Goal: Task Accomplishment & Management: Manage account settings

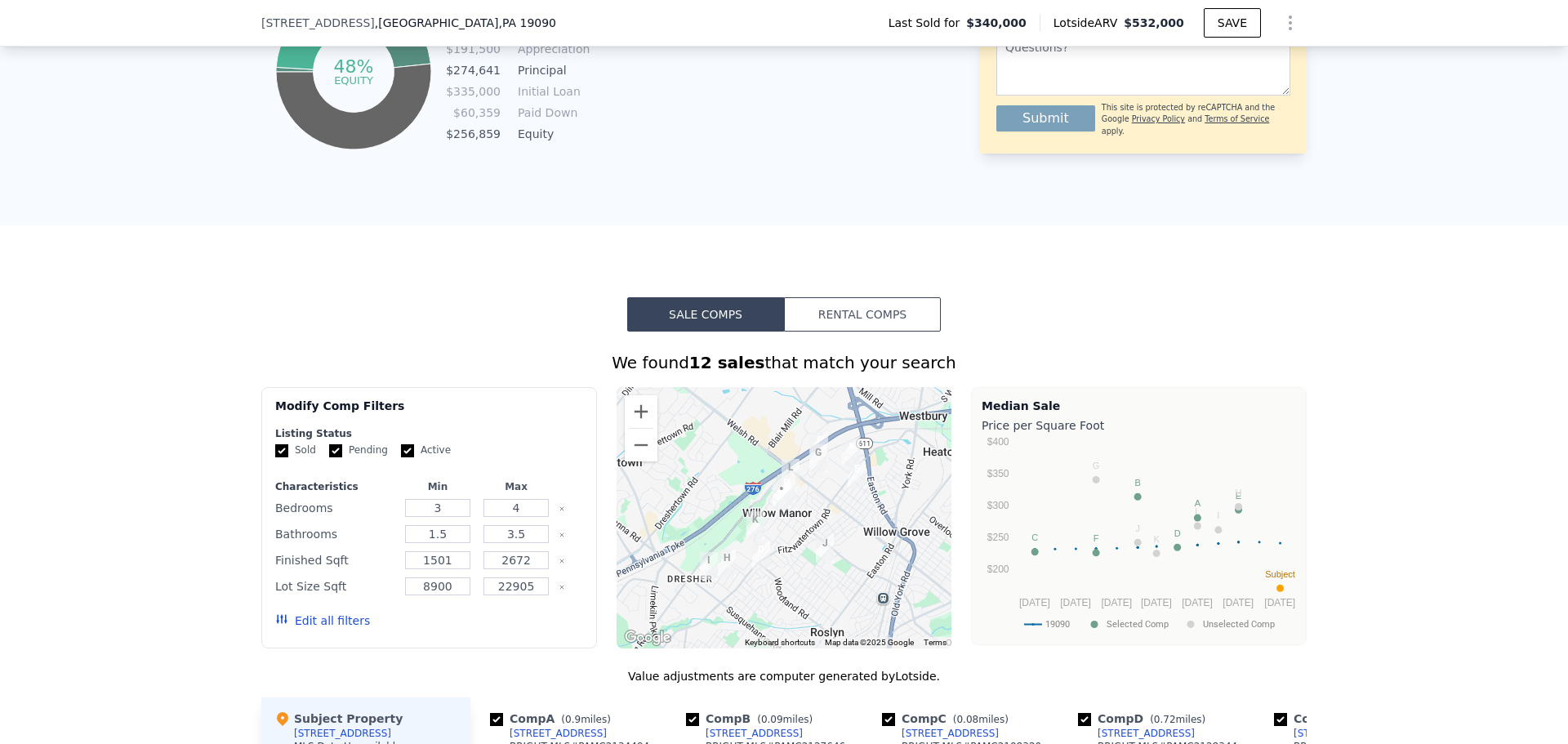
scroll to position [1083, 0]
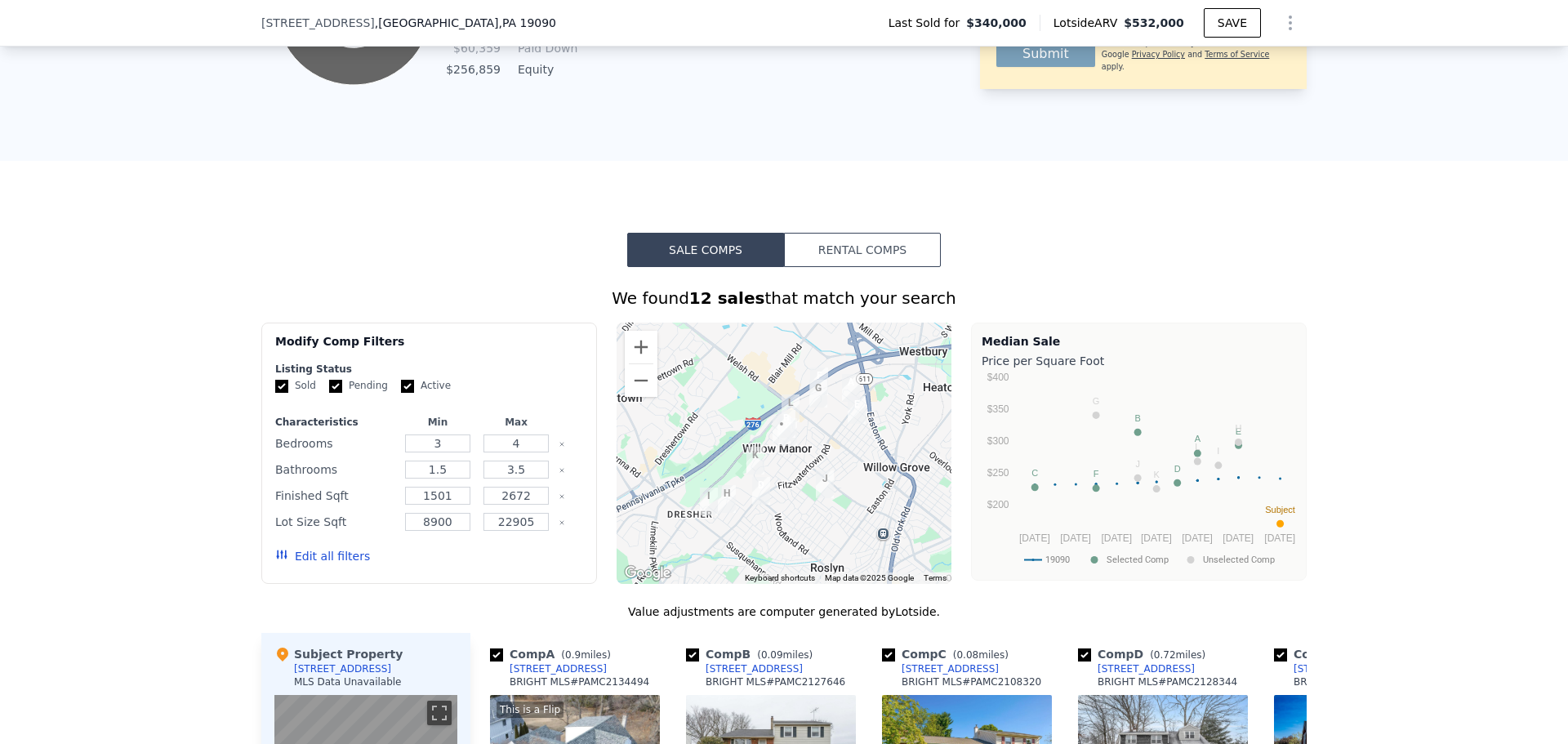
click at [833, 267] on button "Rental Comps" at bounding box center [862, 249] width 157 height 34
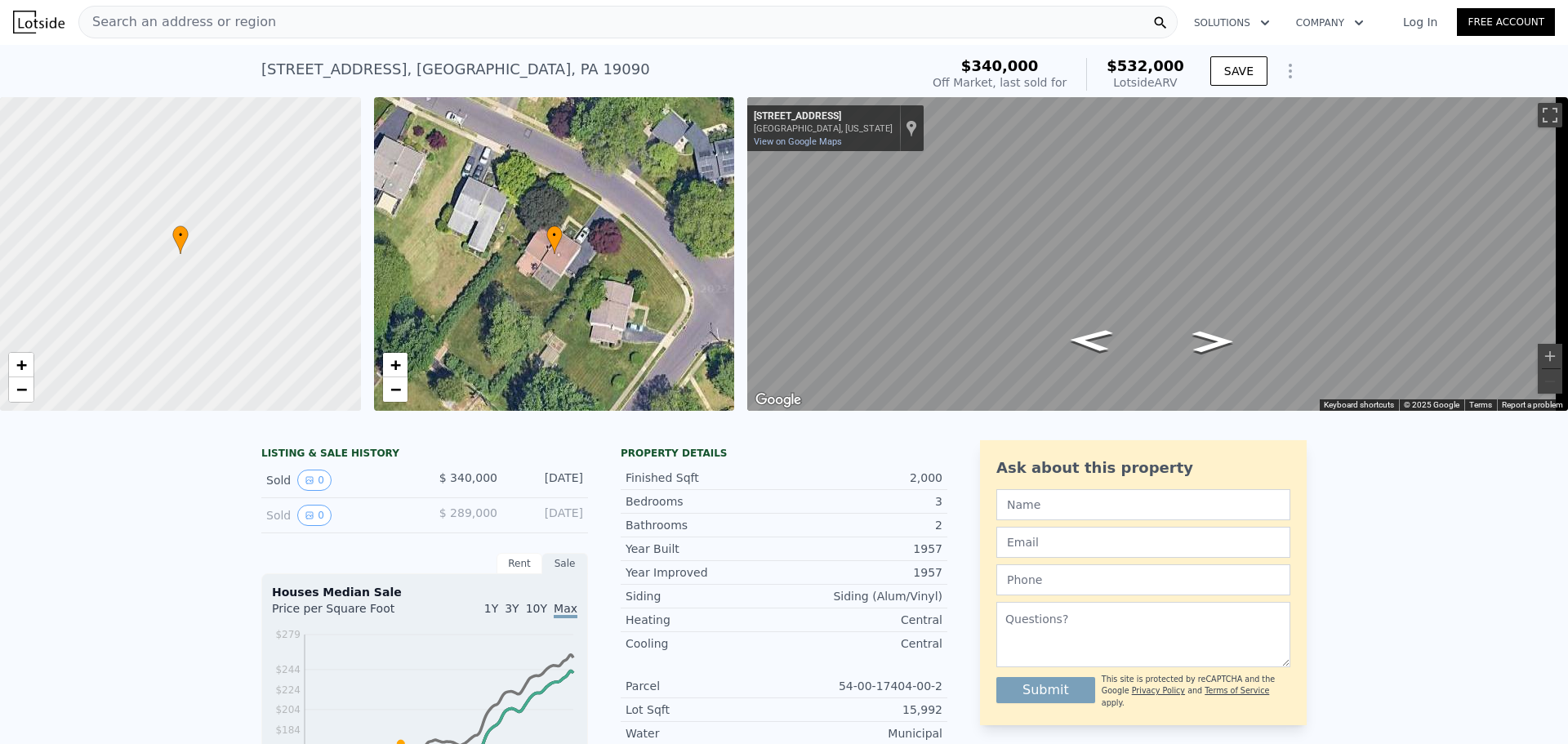
scroll to position [0, 0]
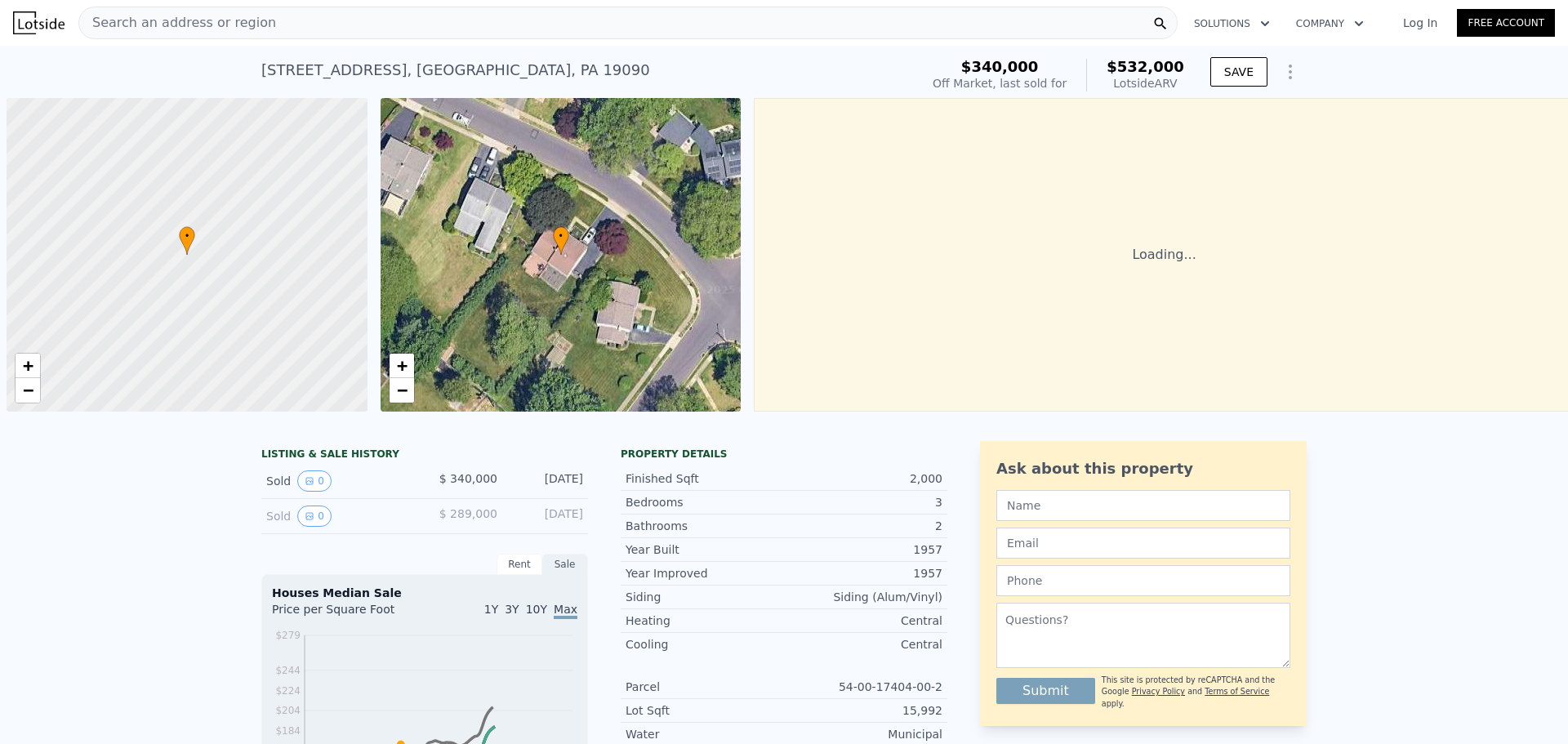
scroll to position [0, 7]
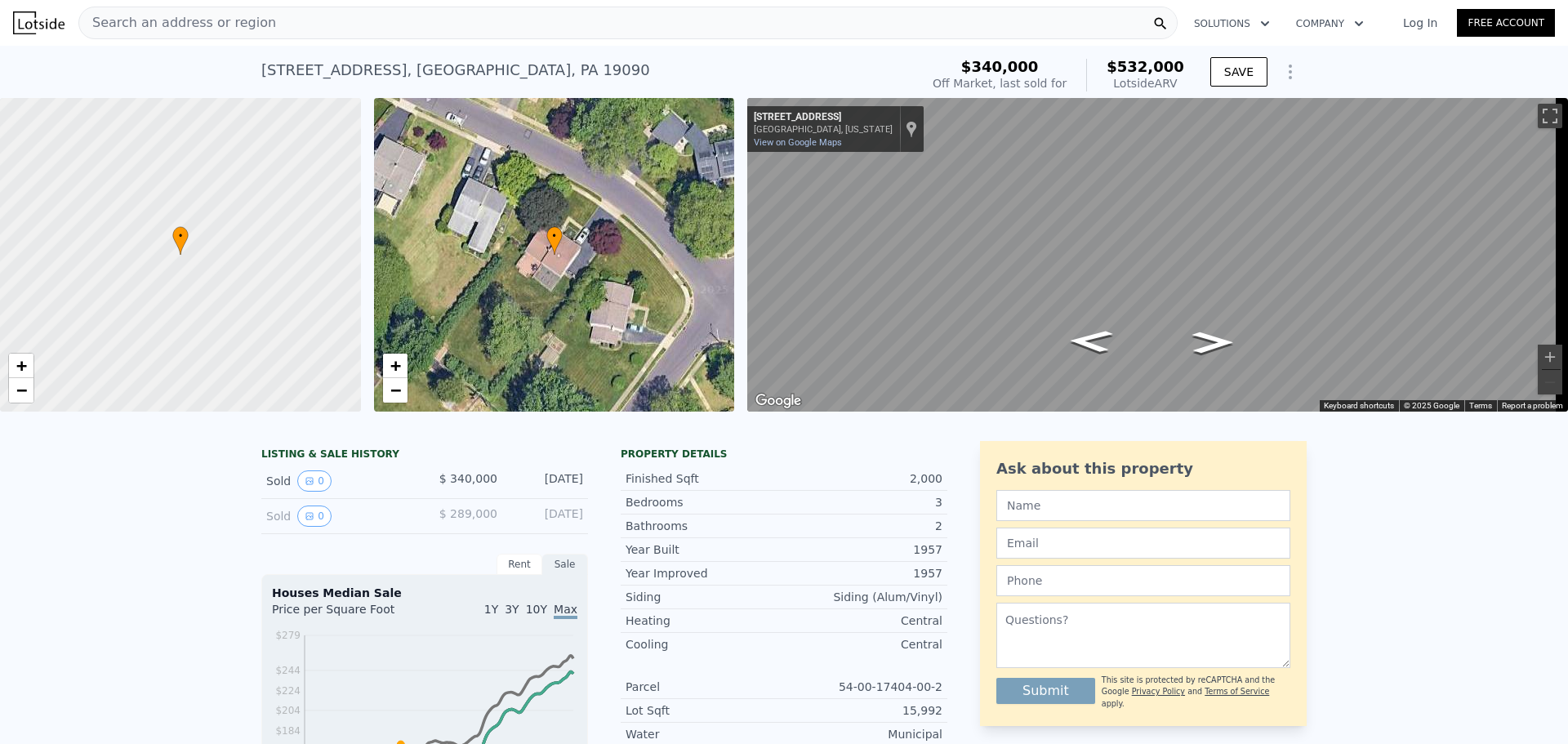
click at [1282, 71] on icon "Show Options" at bounding box center [1290, 72] width 19 height 19
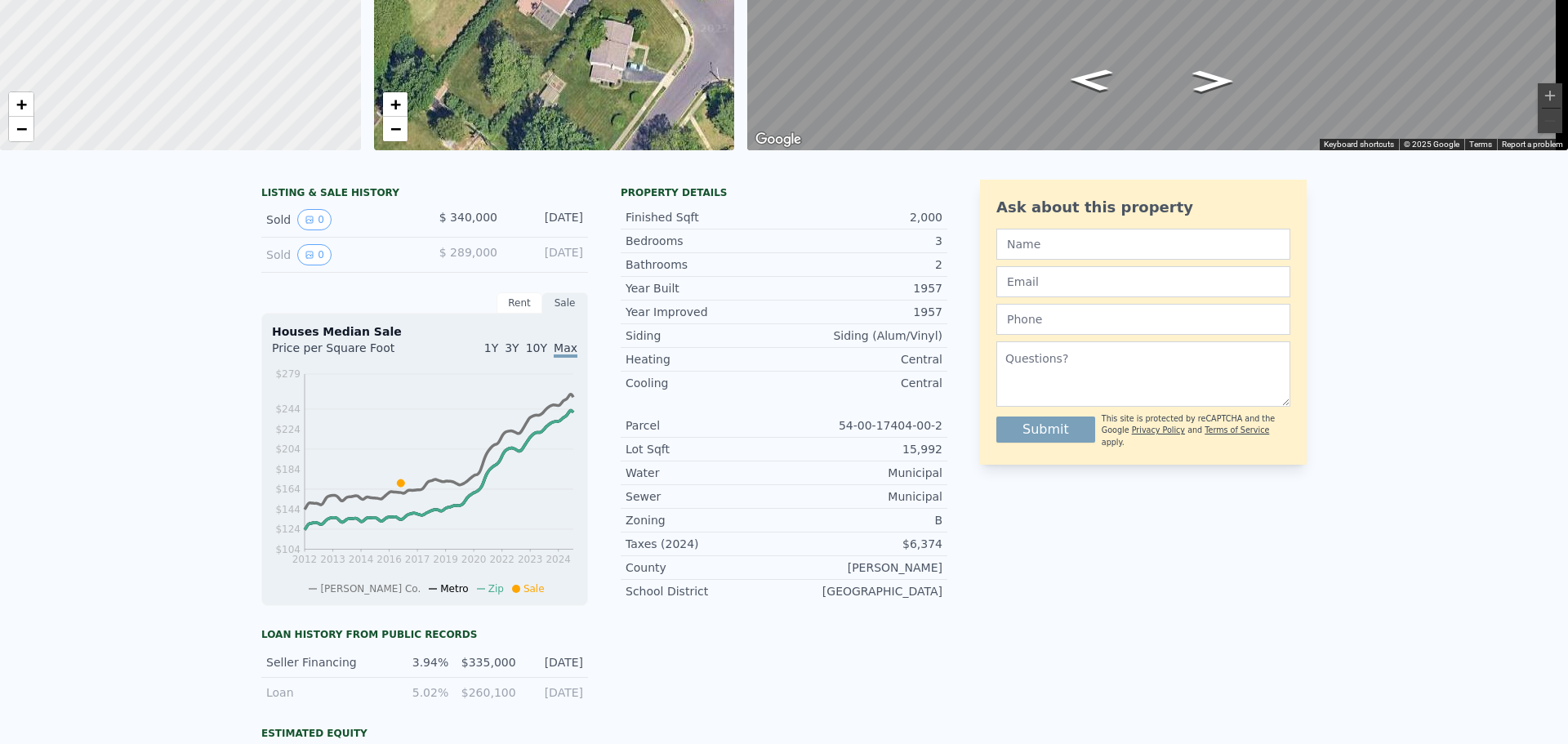
scroll to position [0, 0]
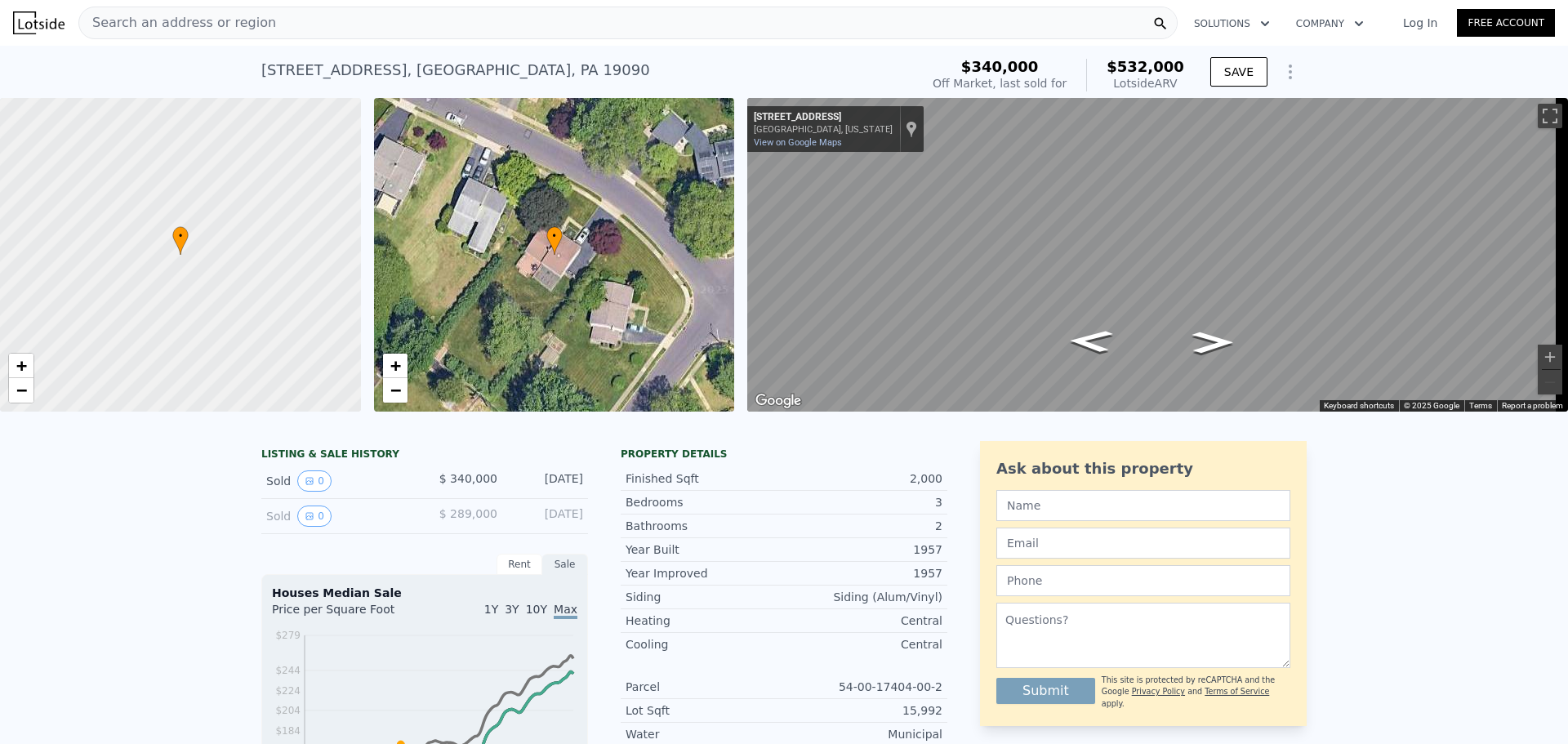
click at [364, 28] on div "Search an address or region" at bounding box center [628, 23] width 1099 height 33
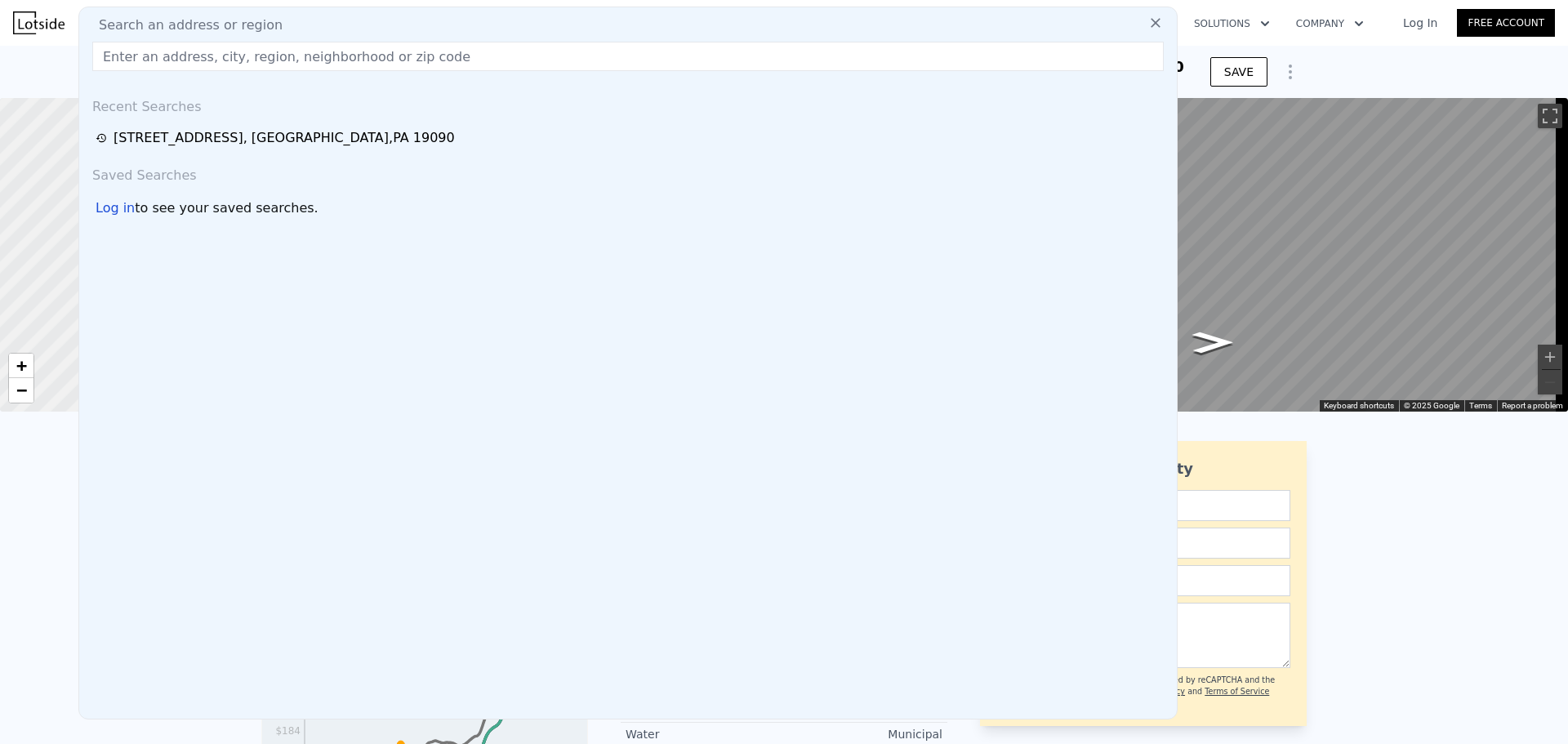
click at [376, 61] on input "text" at bounding box center [628, 56] width 1071 height 29
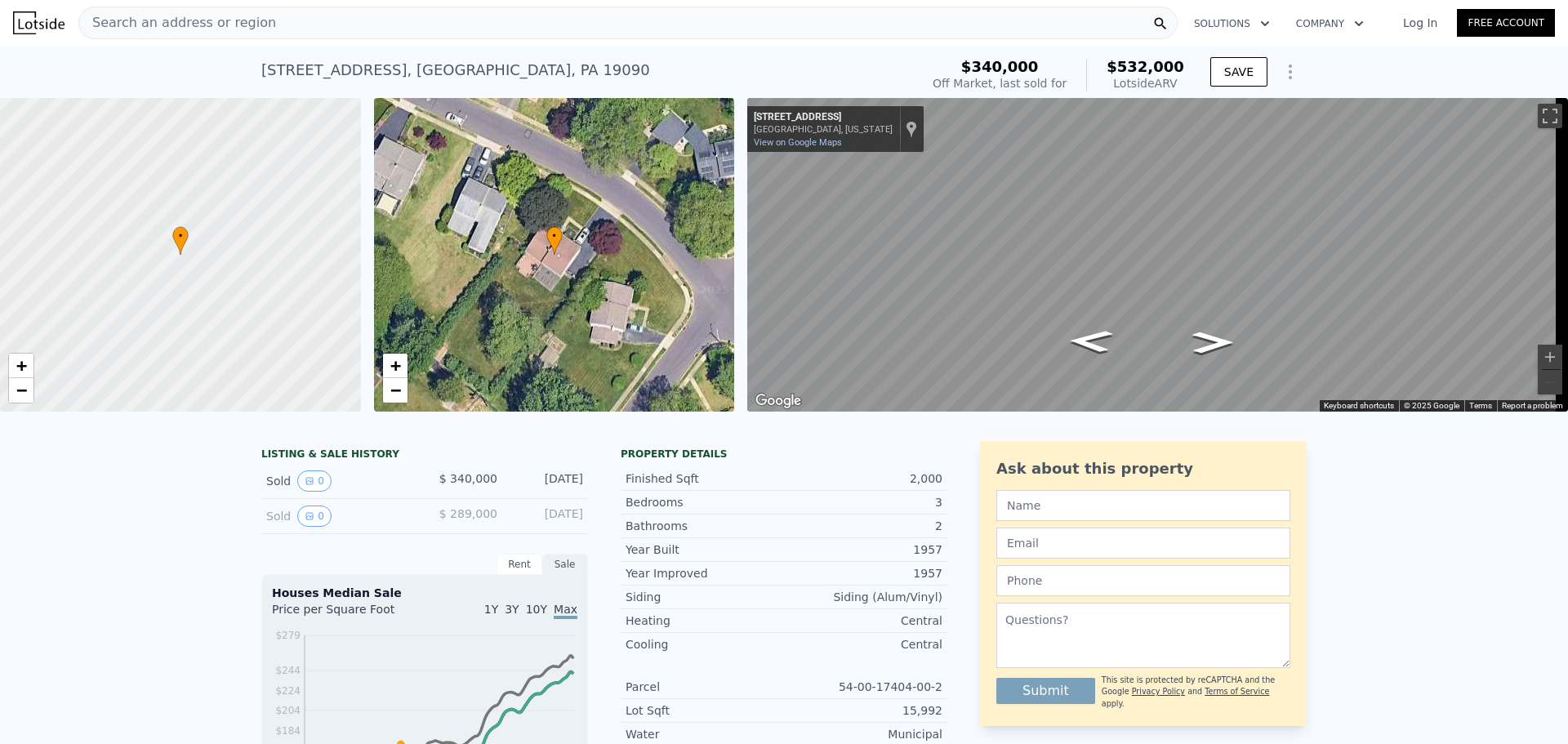
click at [1432, 28] on link "Log In" at bounding box center [1420, 22] width 73 height 16
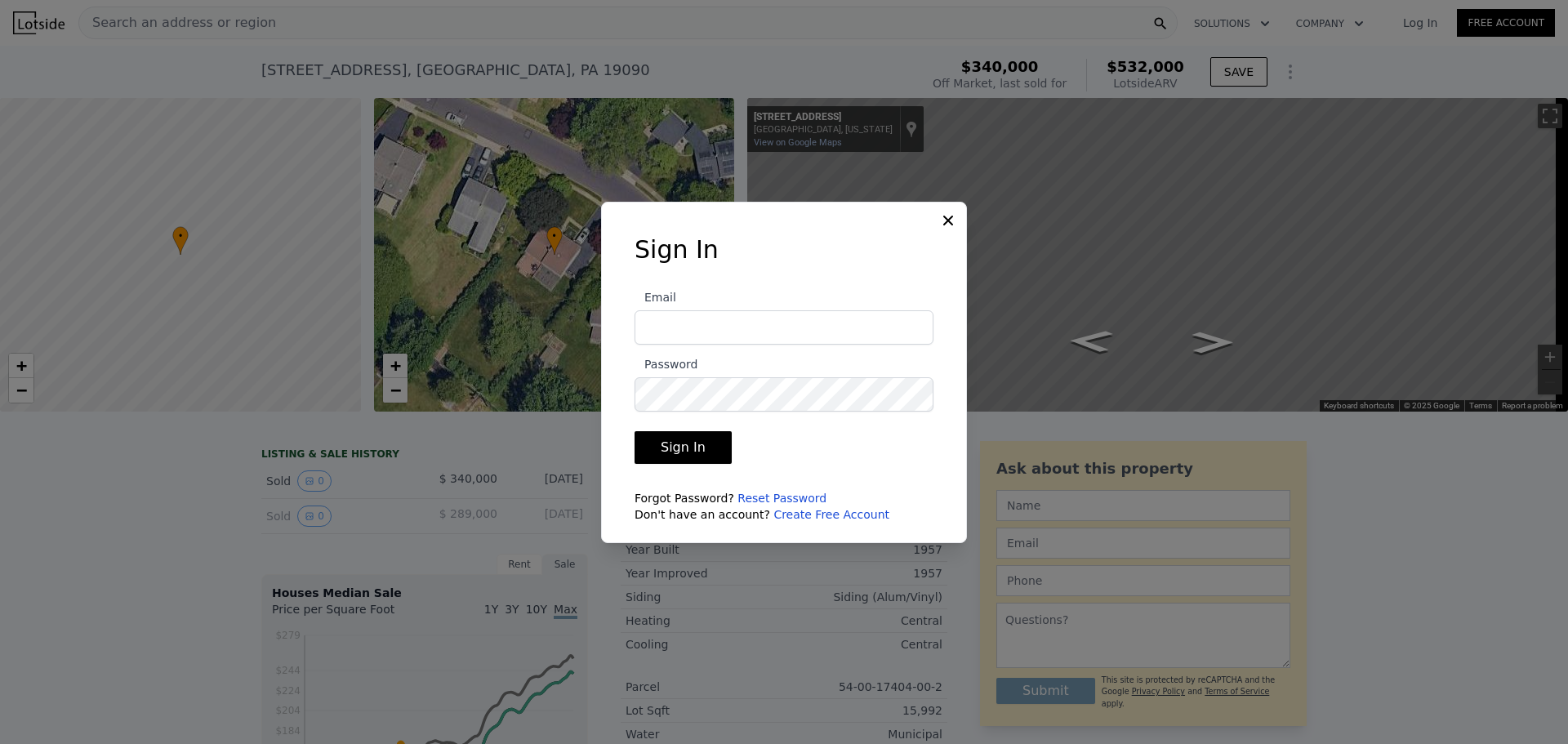
click at [828, 329] on input "Email" at bounding box center [784, 327] width 299 height 34
click at [1448, 29] on div at bounding box center [784, 372] width 1568 height 744
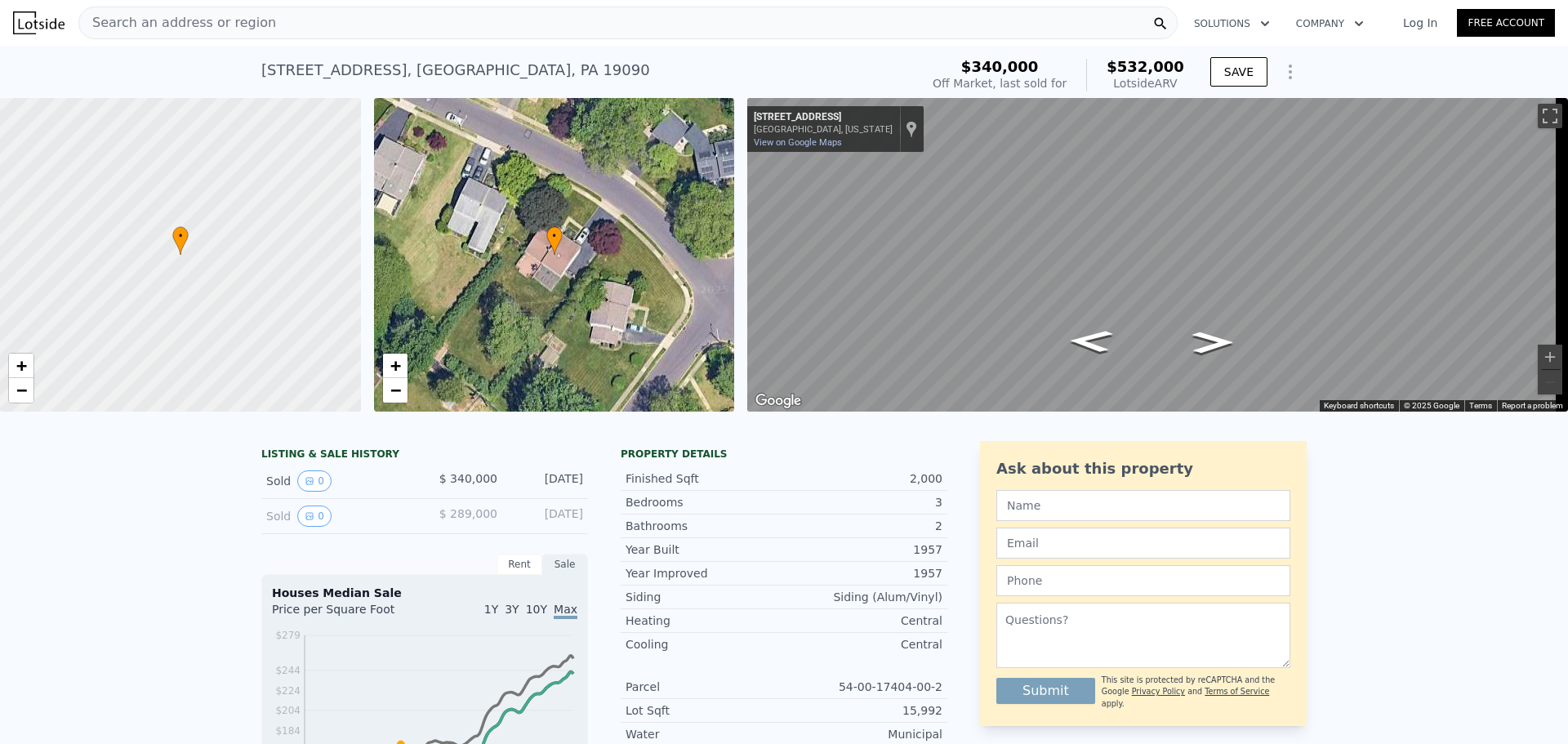
click at [1505, 23] on link "Free Account" at bounding box center [1505, 22] width 98 height 28
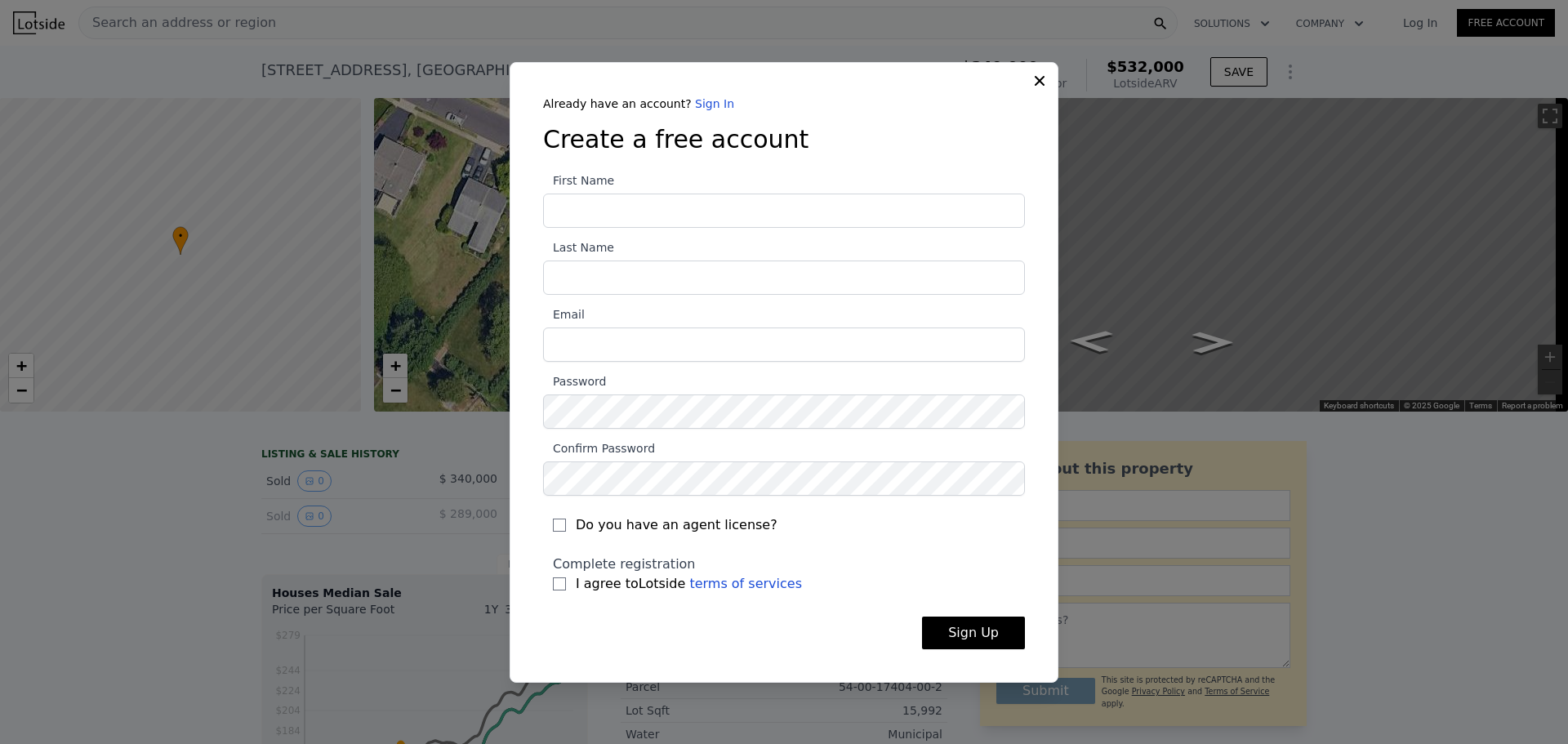
click at [851, 206] on input "First Name" at bounding box center [784, 210] width 482 height 34
type input "Branden"
type input "Tolle"
type input "btolle89@gmail.com"
click at [873, 422] on section "First Name Branden Last Name Tolle Email btolle89@gmail.com Password Confirm Pa…" at bounding box center [784, 387] width 482 height 433
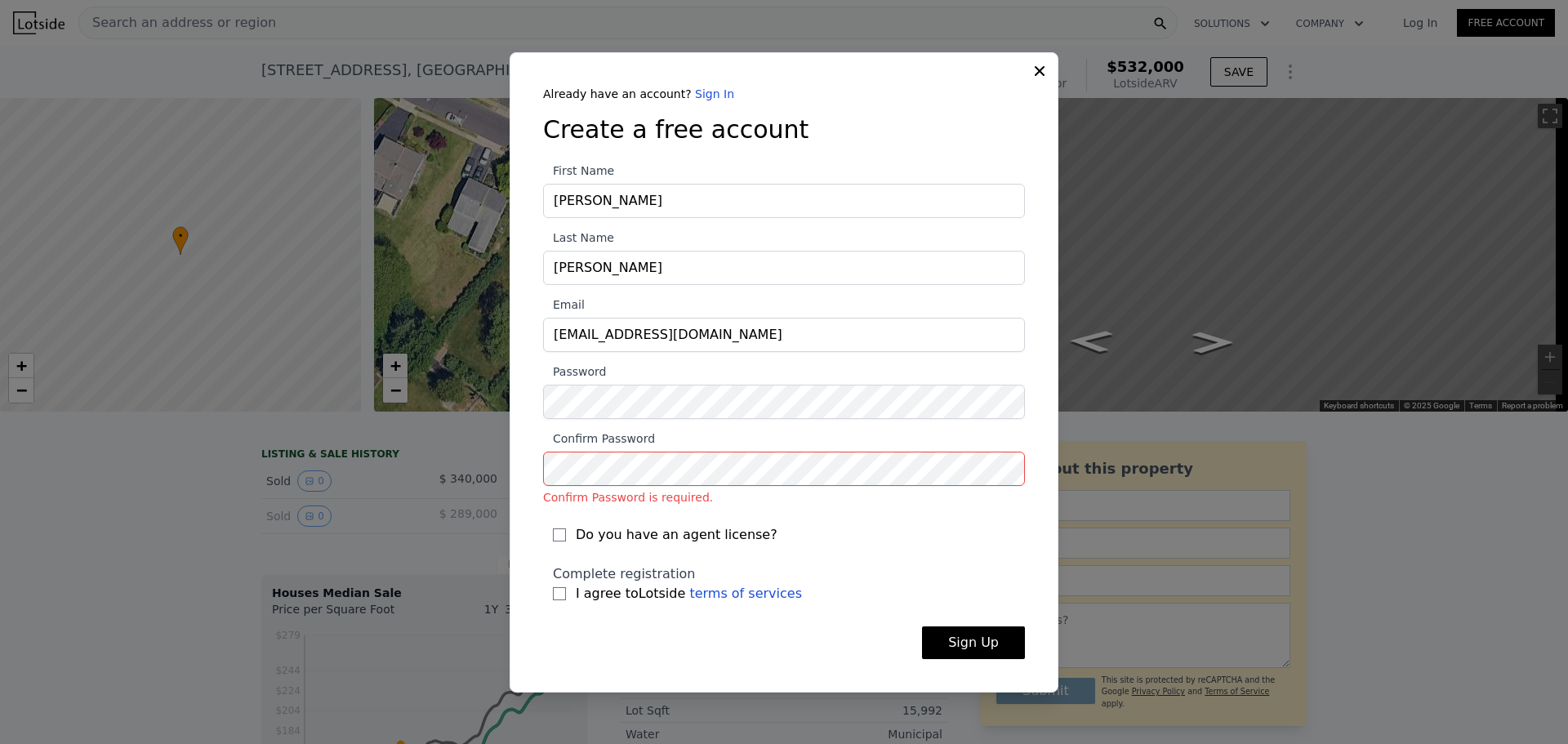
click at [1395, 74] on div at bounding box center [784, 372] width 1568 height 744
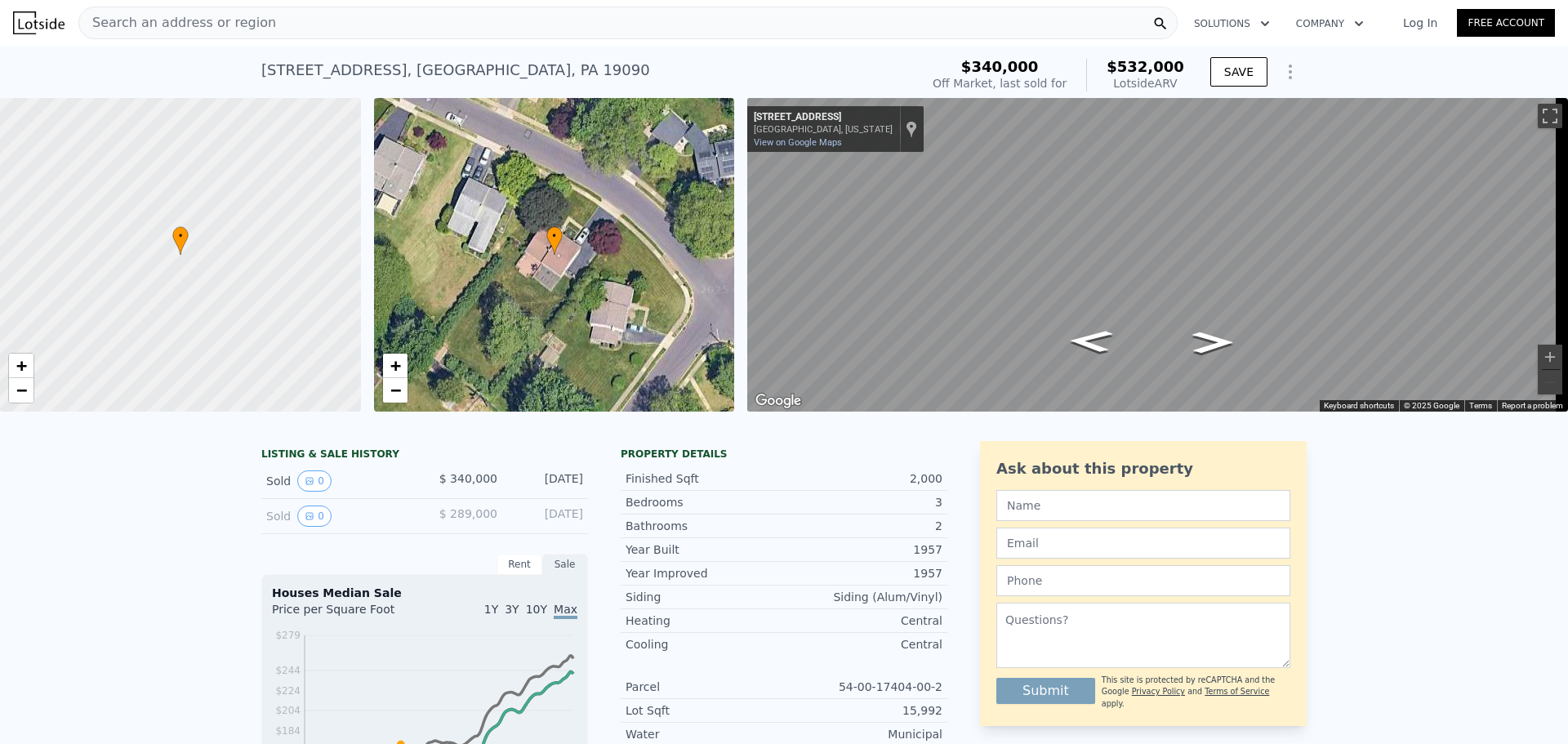
click at [1428, 18] on link "Log In" at bounding box center [1420, 22] width 73 height 16
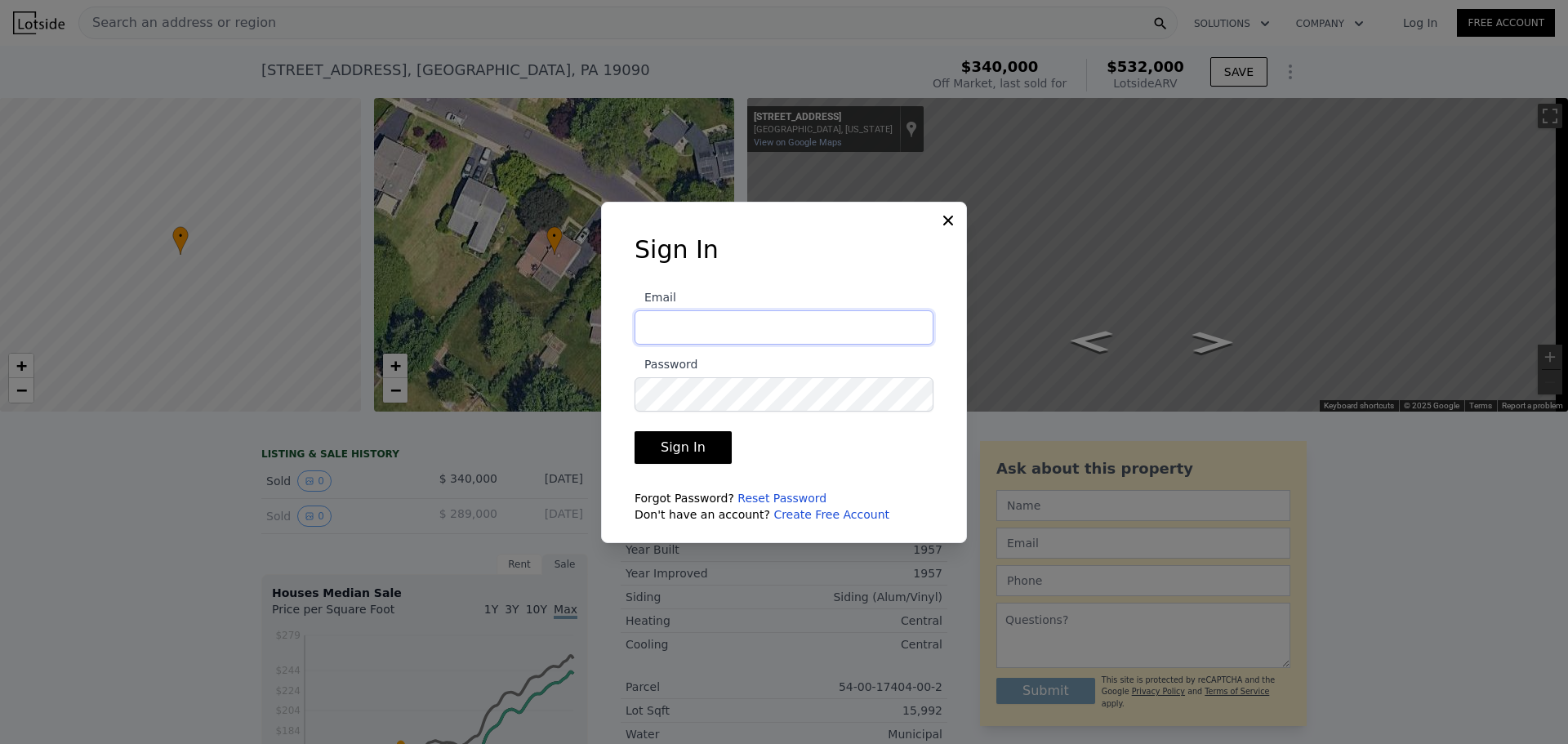
type input "btolle89@gmail.com"
click at [688, 448] on button "Sign In" at bounding box center [683, 447] width 98 height 33
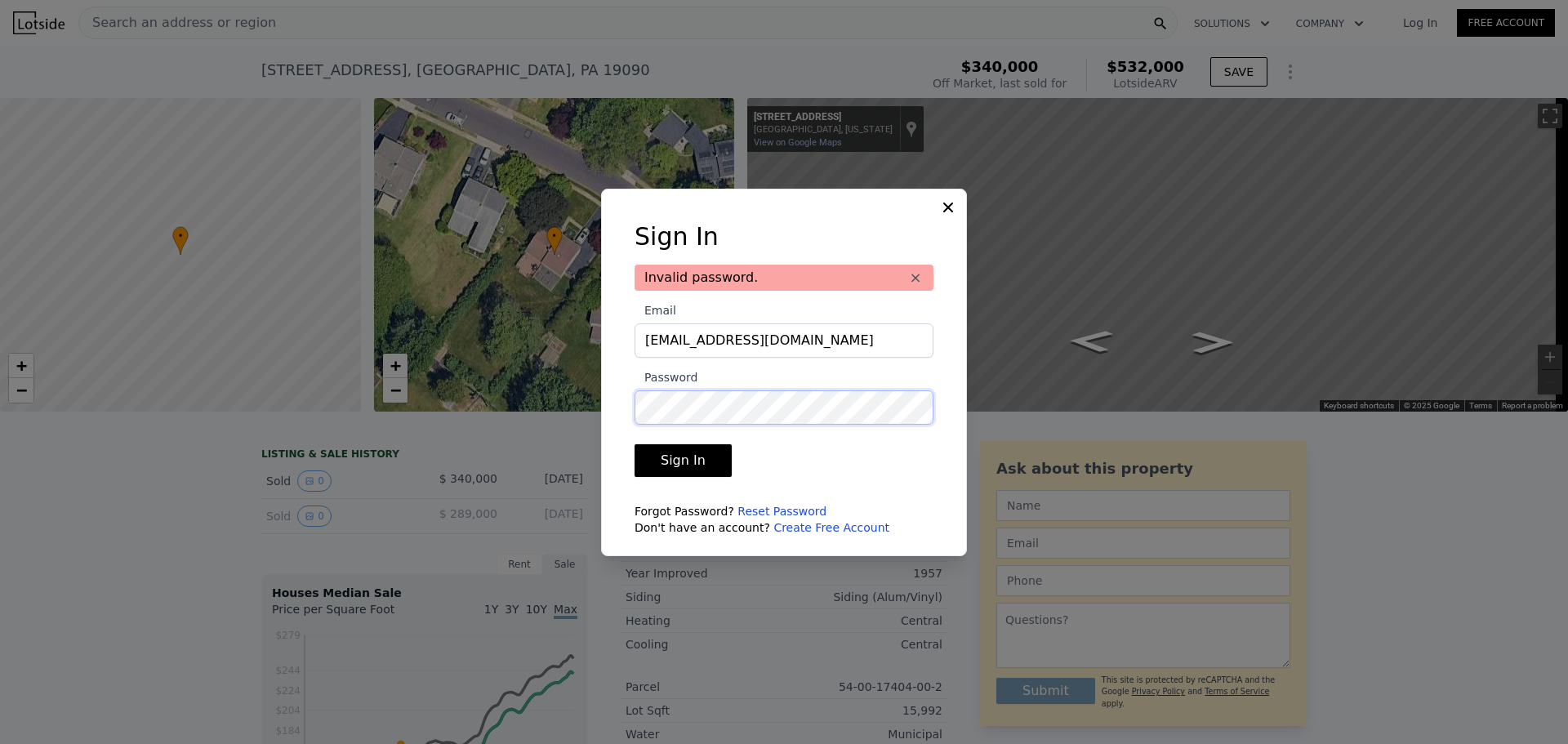
click at [635, 444] on button "Sign In" at bounding box center [683, 461] width 98 height 33
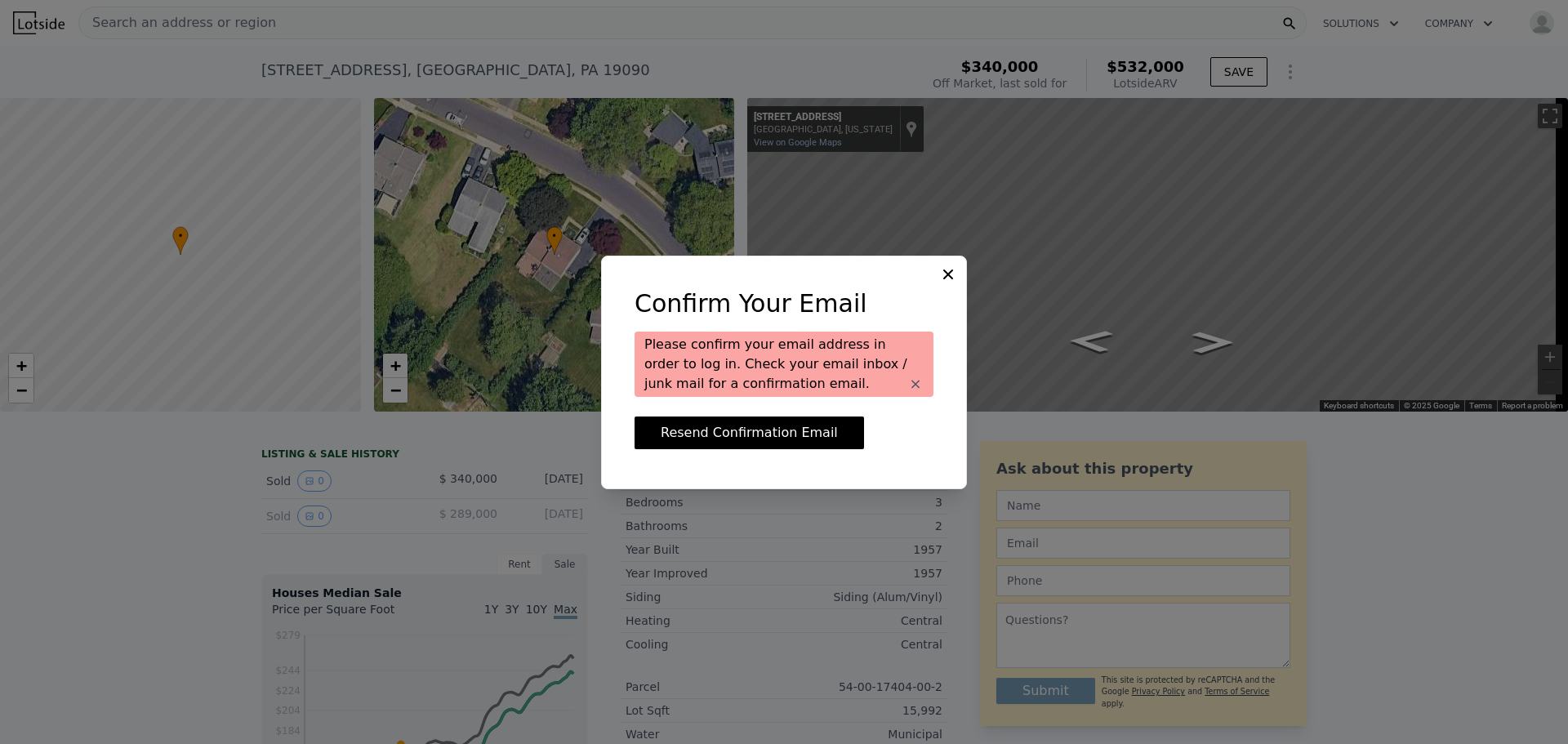
click at [947, 268] on icon at bounding box center [948, 274] width 16 height 16
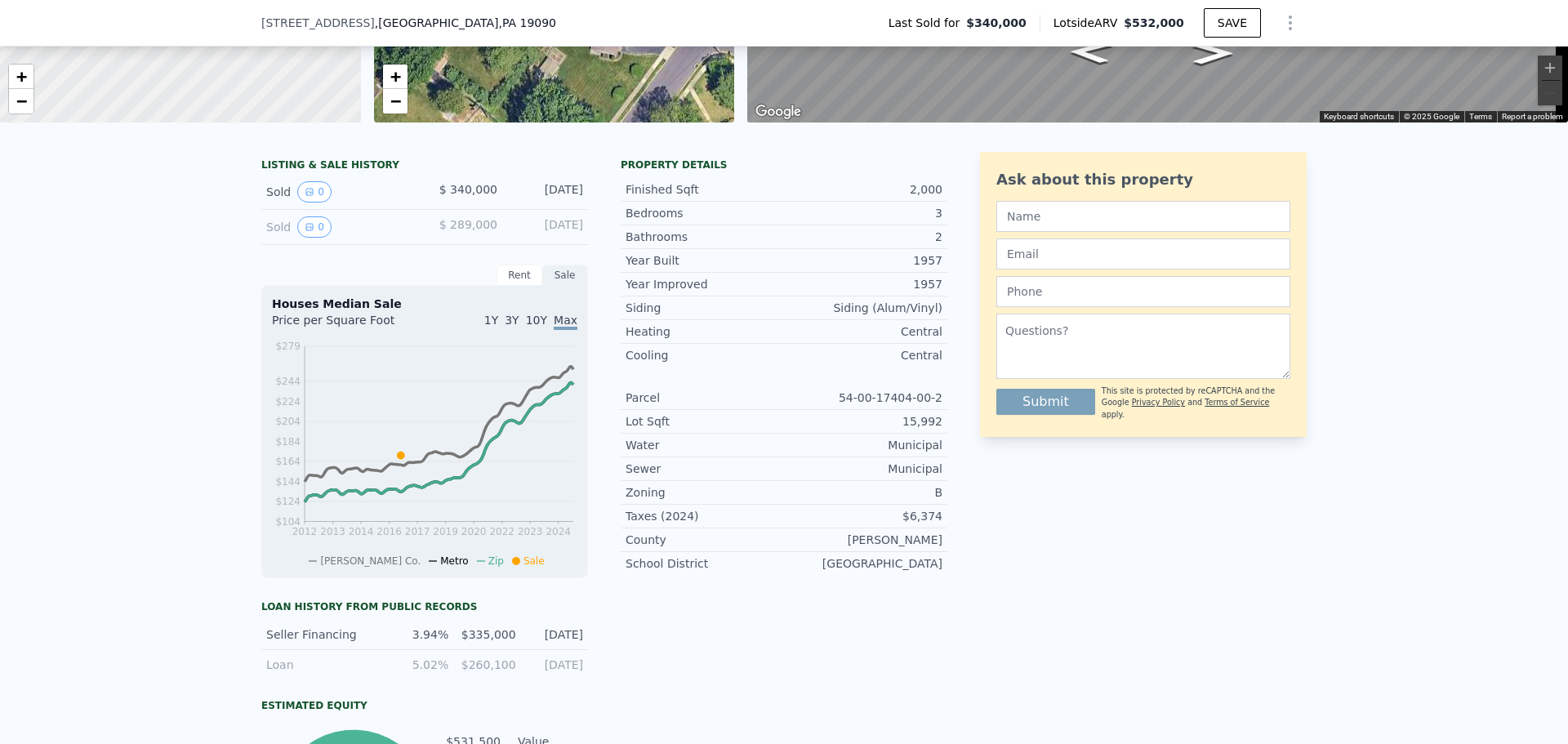
scroll to position [6, 0]
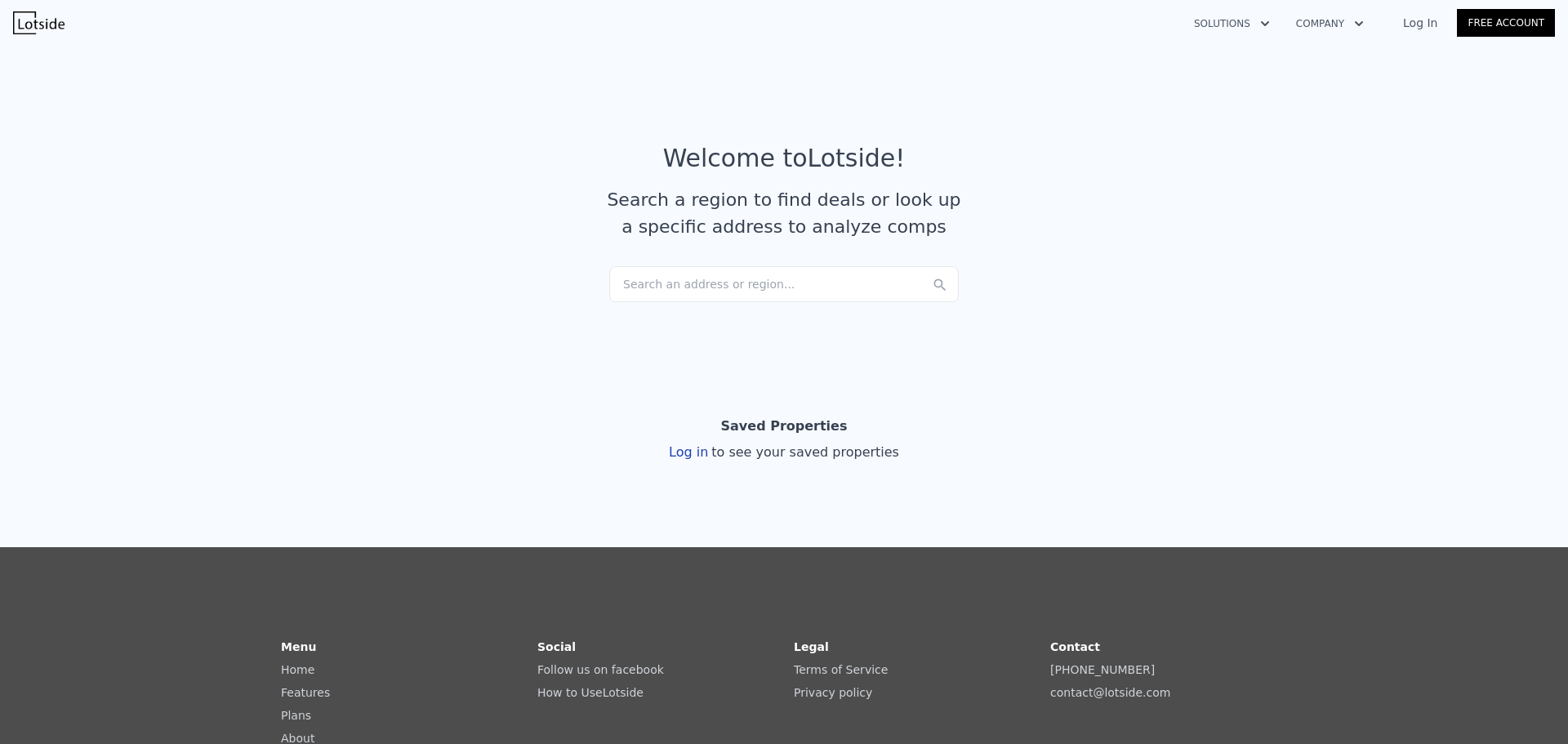
click at [1438, 22] on link "Log In" at bounding box center [1420, 22] width 73 height 16
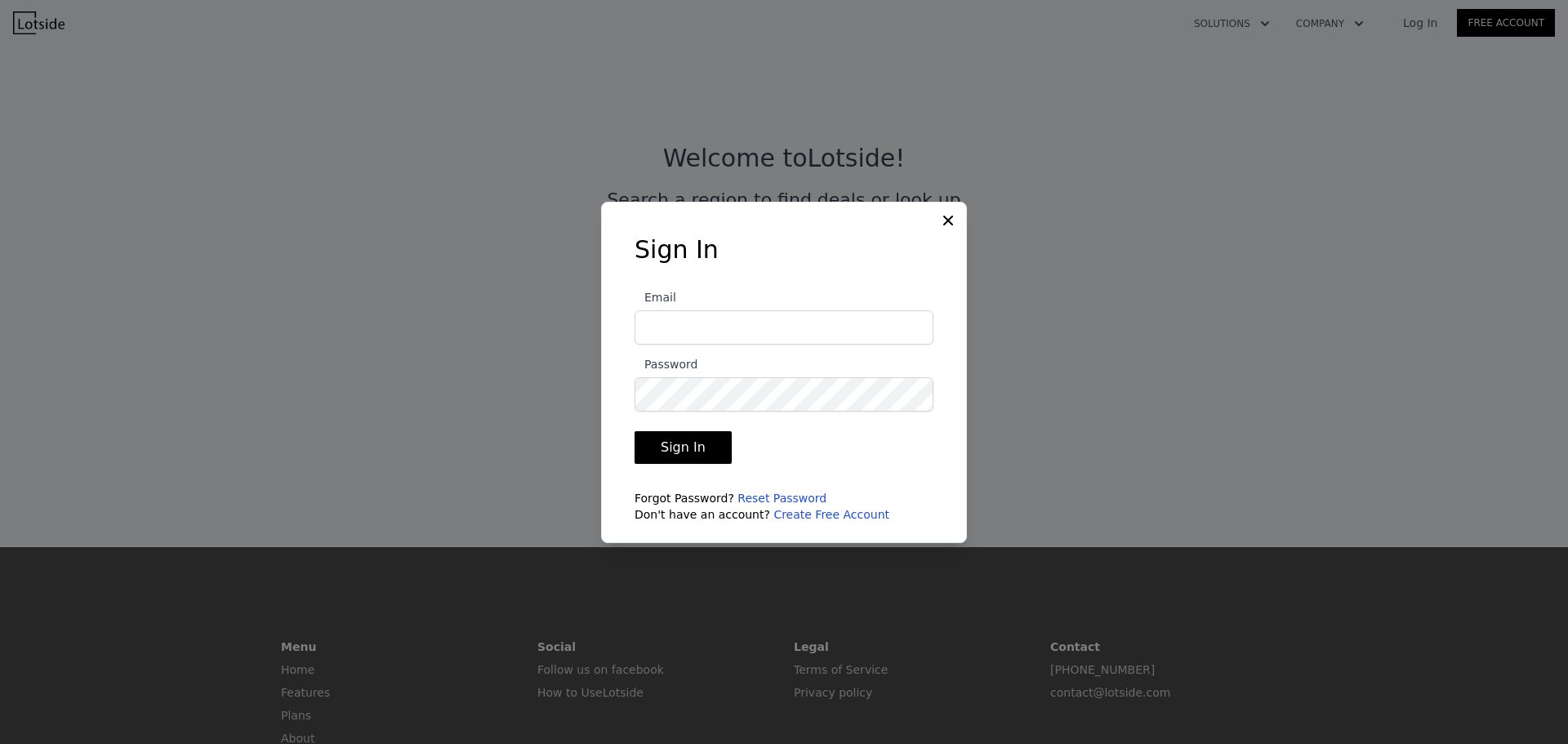
type input "[EMAIL_ADDRESS][DOMAIN_NAME]"
click at [673, 455] on button "Sign In" at bounding box center [683, 447] width 98 height 33
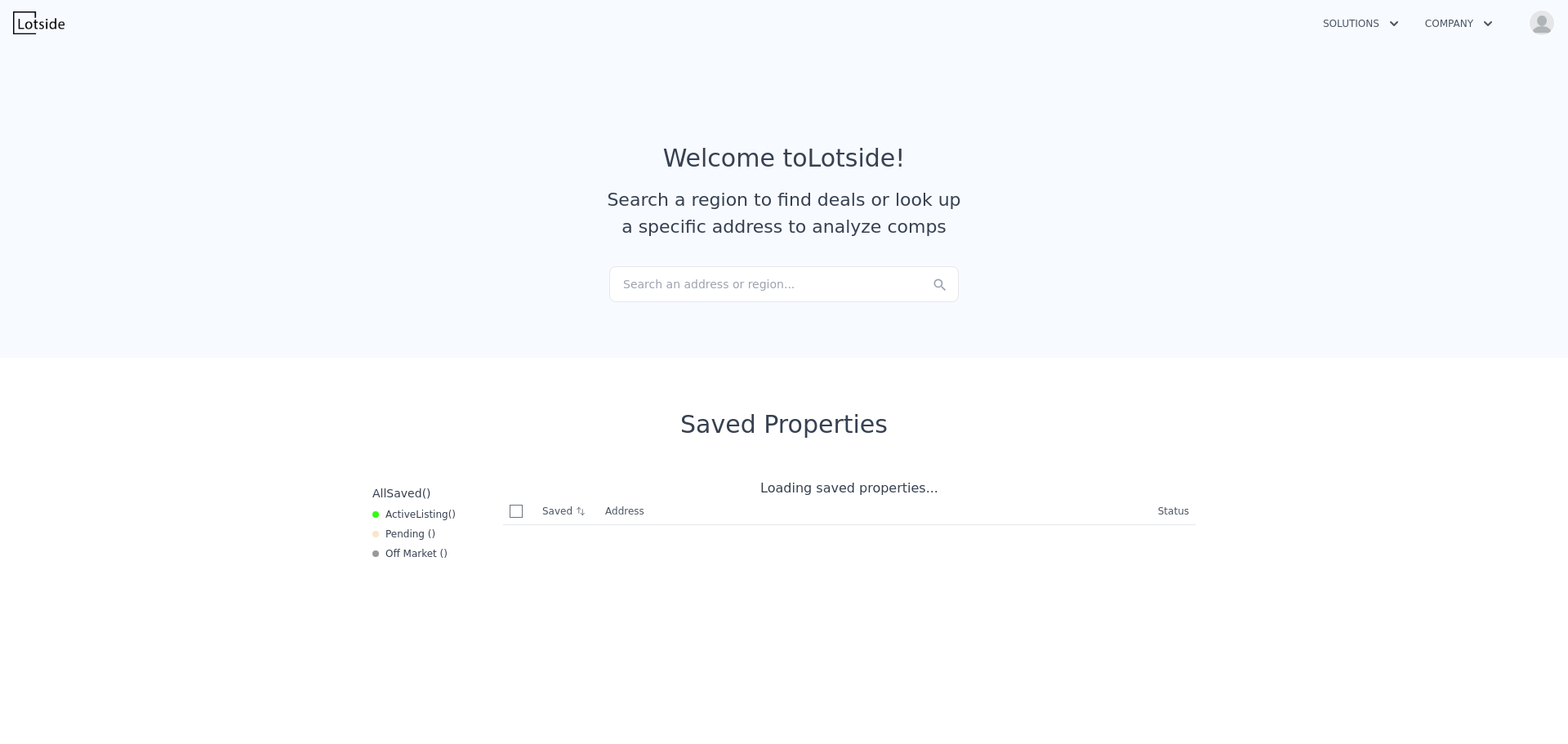
checkbox input "true"
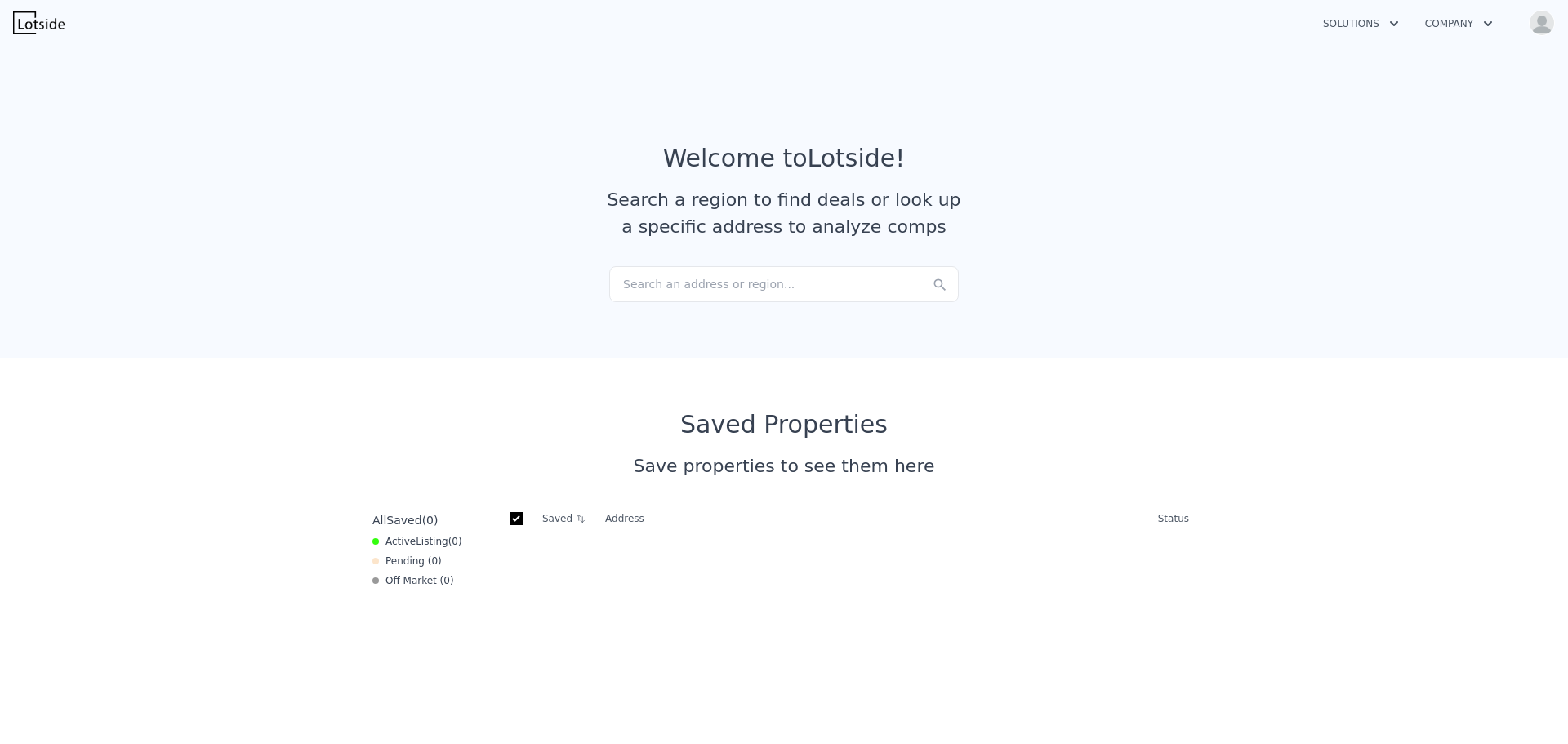
click at [721, 285] on div "Search an address or region..." at bounding box center [784, 284] width 350 height 36
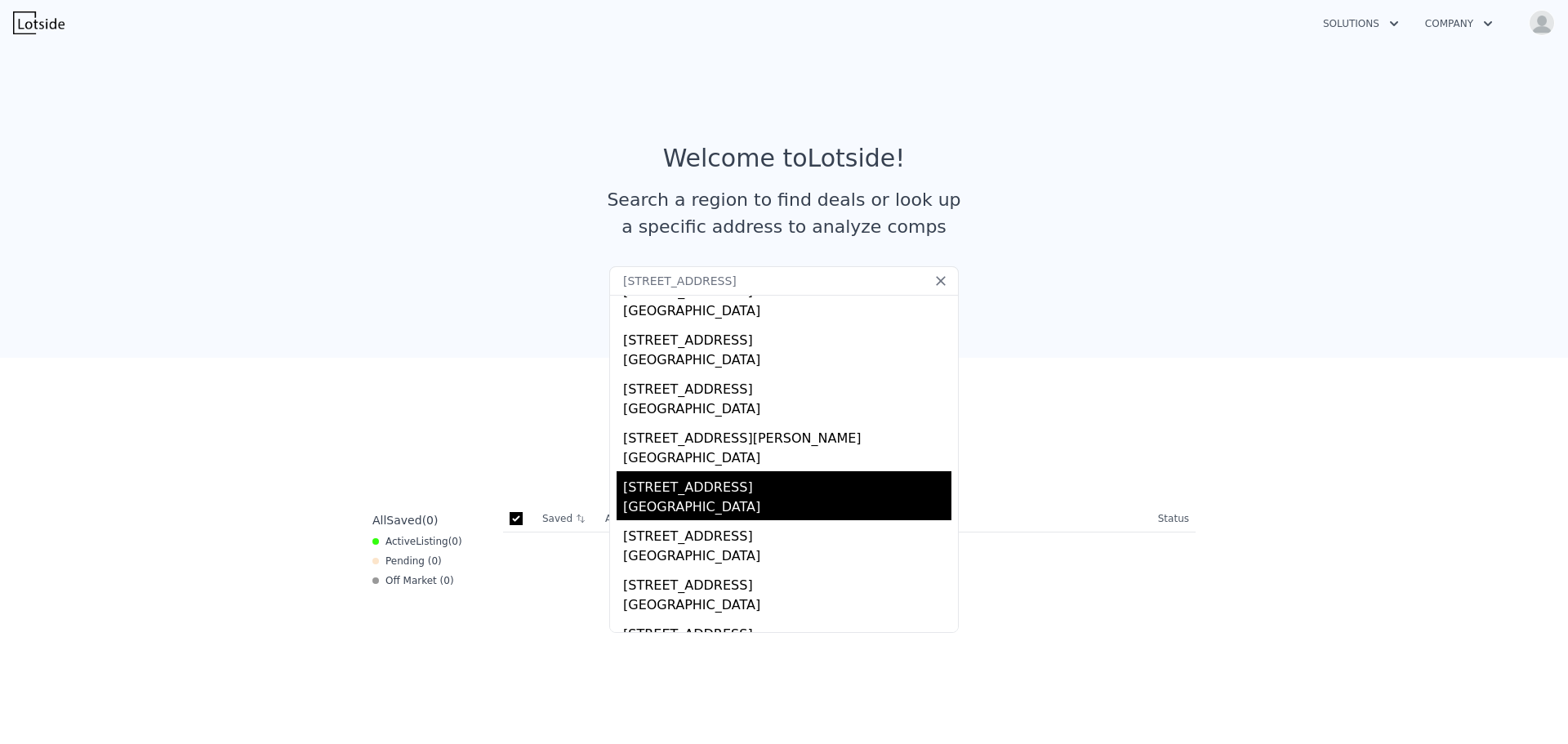
scroll to position [192, 0]
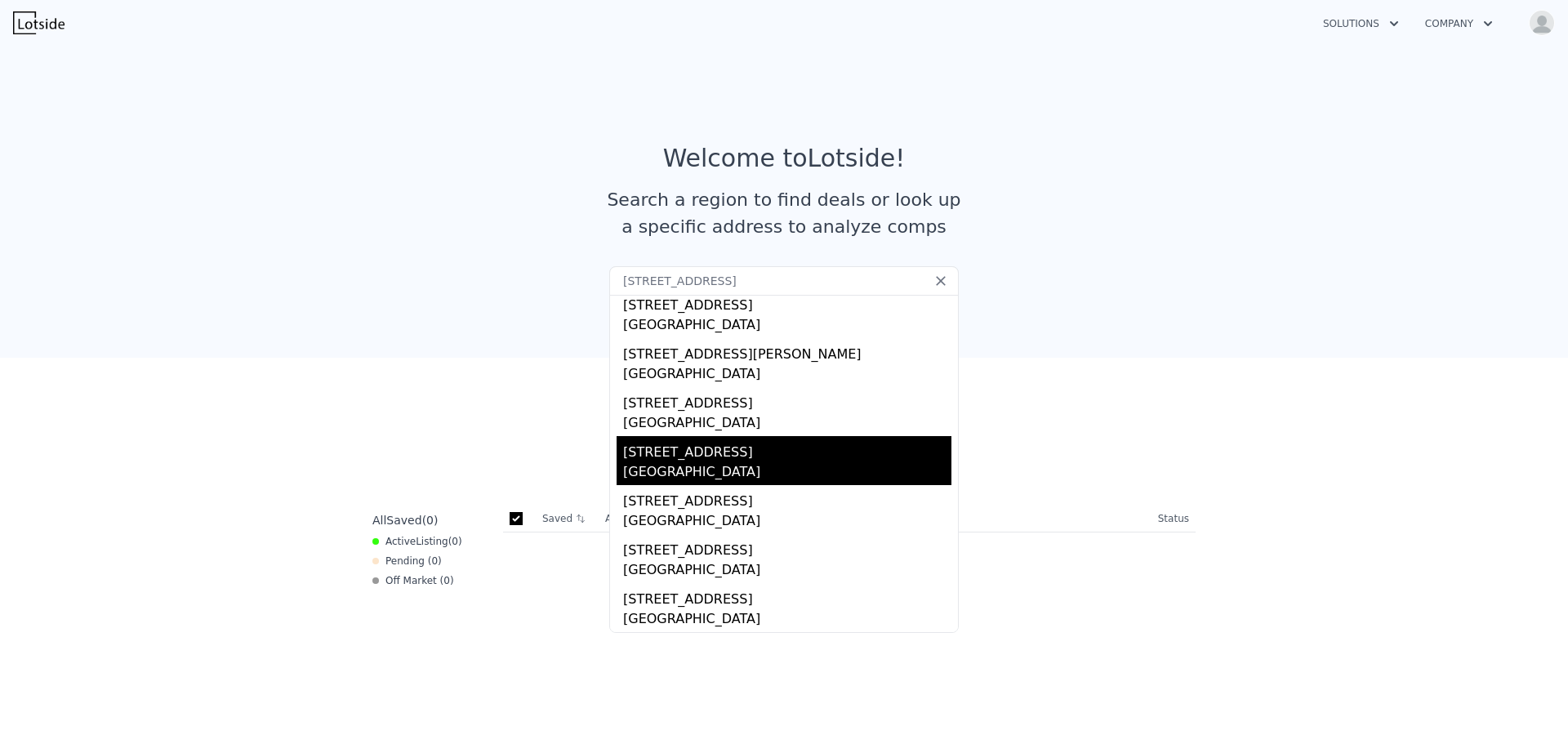
type input "106 Woodlyn Ave, Willow Grove, PA 19090"
click at [755, 480] on div "Montgomery County, PA 19090" at bounding box center [787, 473] width 328 height 23
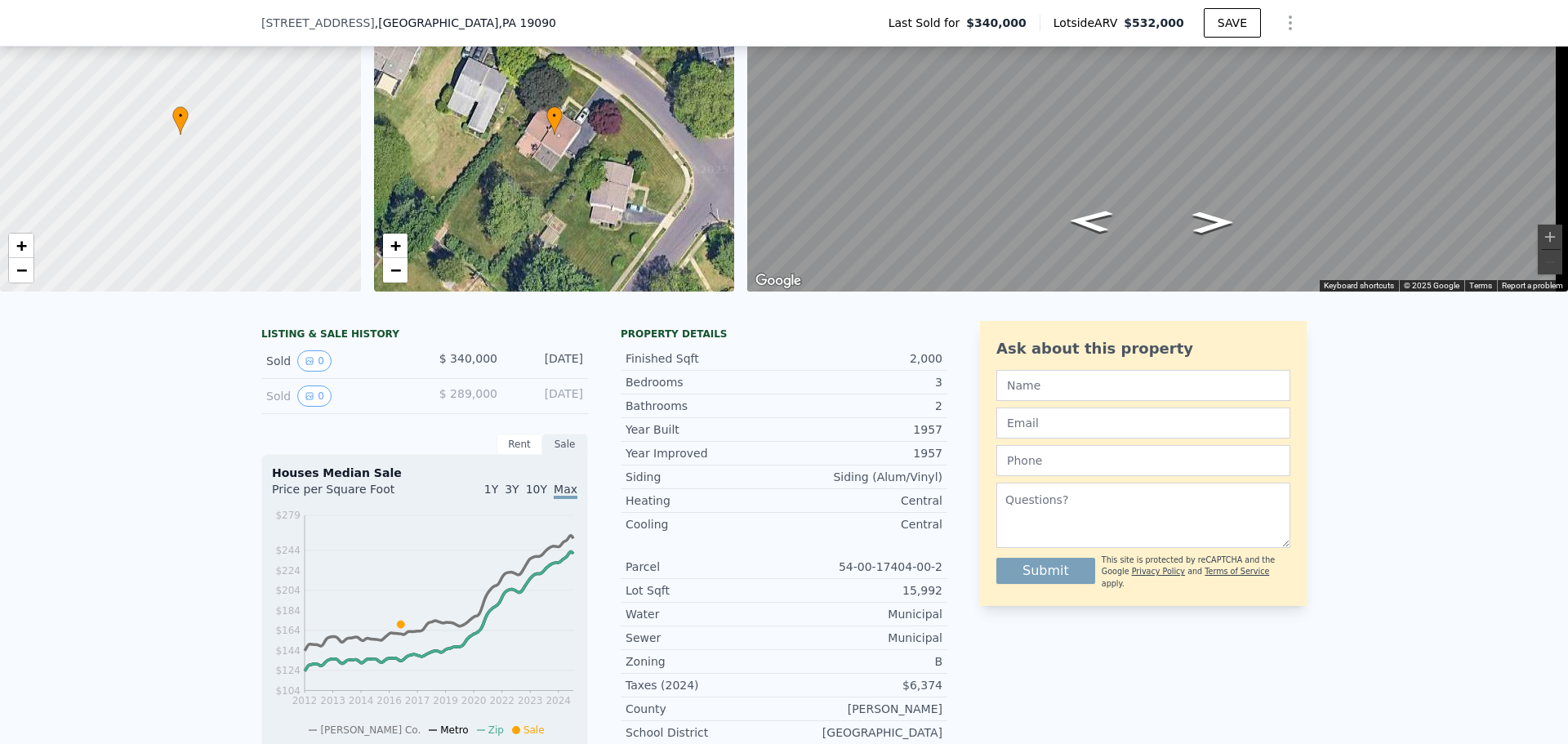
scroll to position [6, 0]
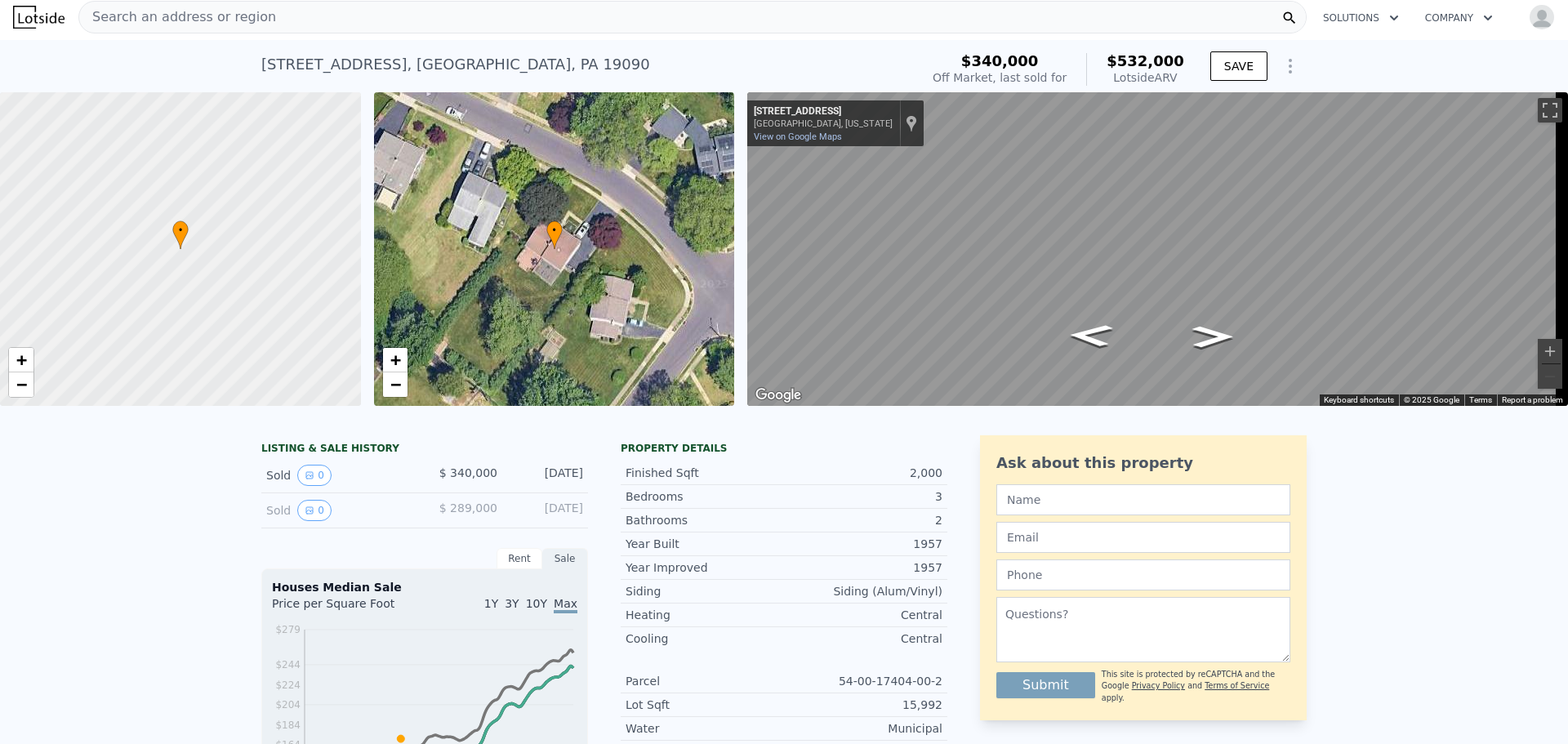
click at [1290, 66] on icon "Show Options" at bounding box center [1291, 67] width 2 height 14
click at [881, 22] on div "Search an address or region" at bounding box center [692, 17] width 1228 height 33
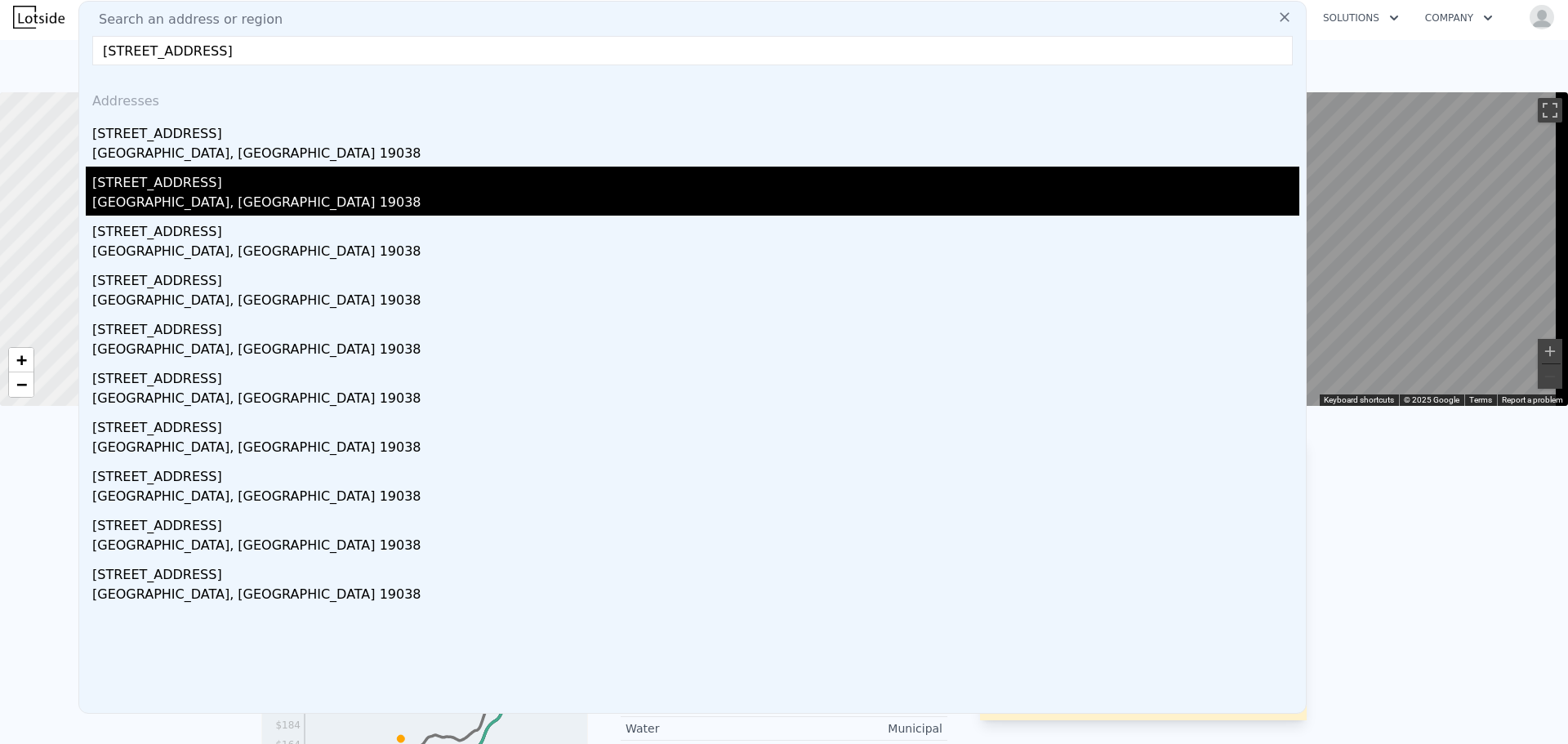
type input "414 Highland Ave, Glenside, PA 19038"
click at [678, 180] on div "[STREET_ADDRESS]" at bounding box center [696, 179] width 1207 height 26
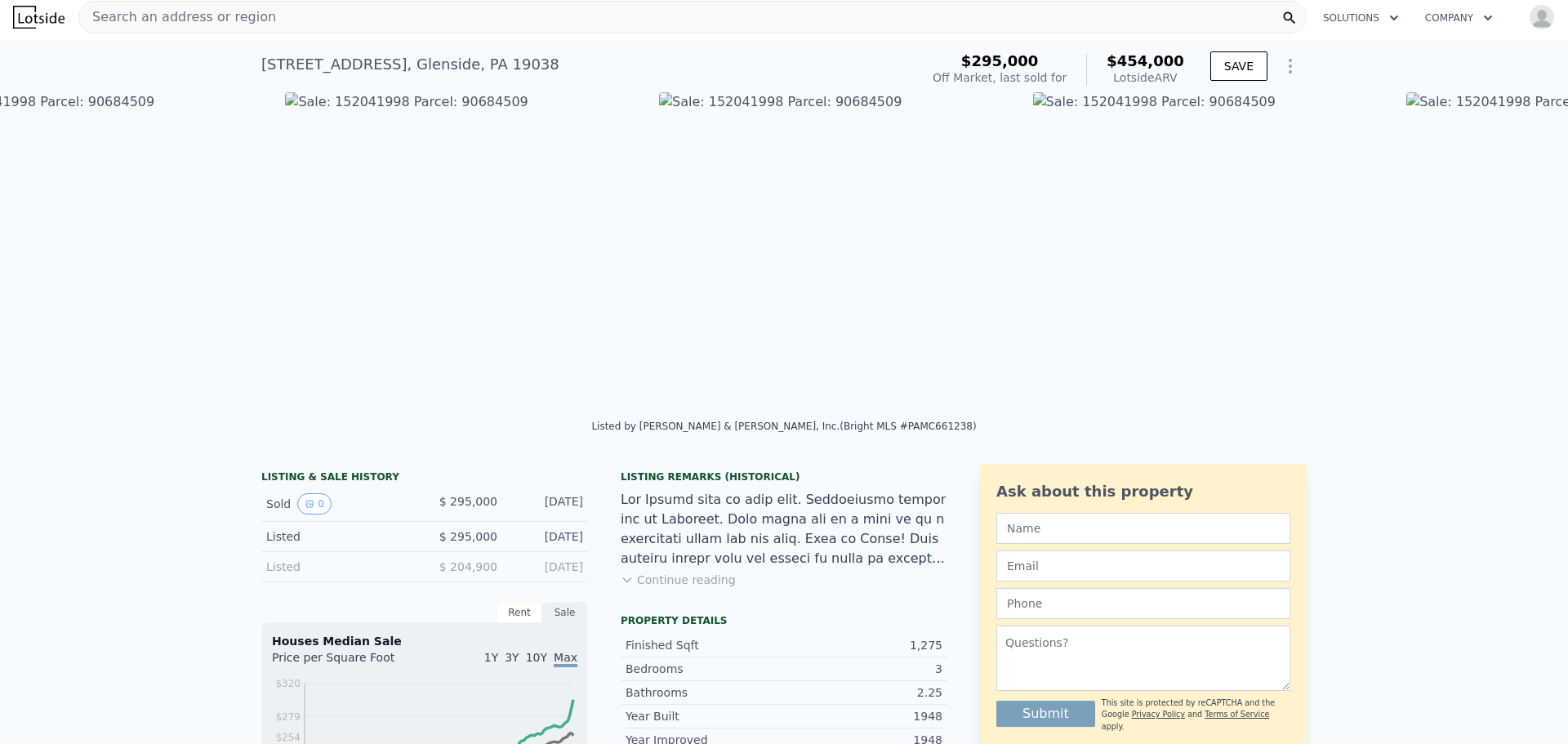
scroll to position [0, 1121]
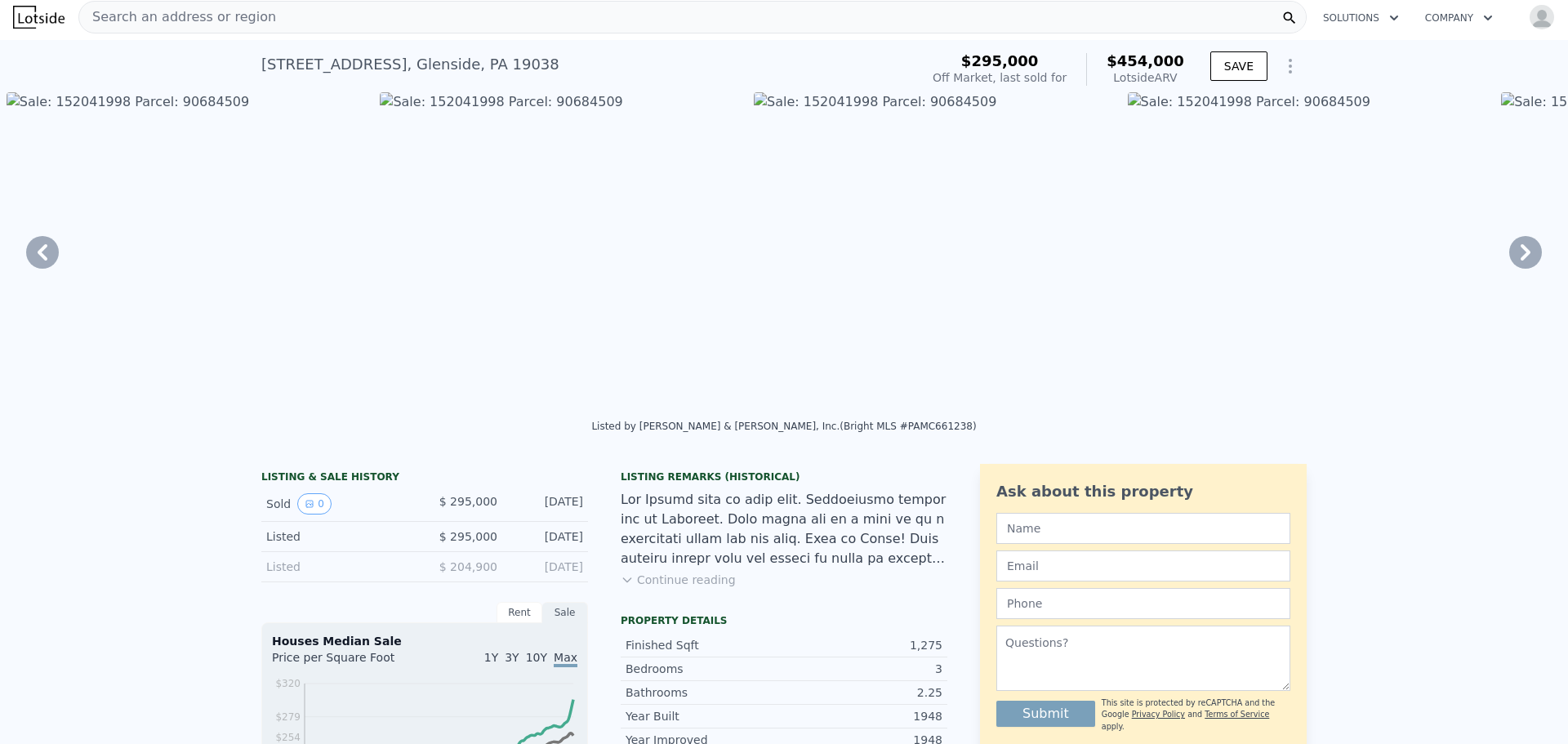
click at [502, 220] on img at bounding box center [560, 249] width 361 height 314
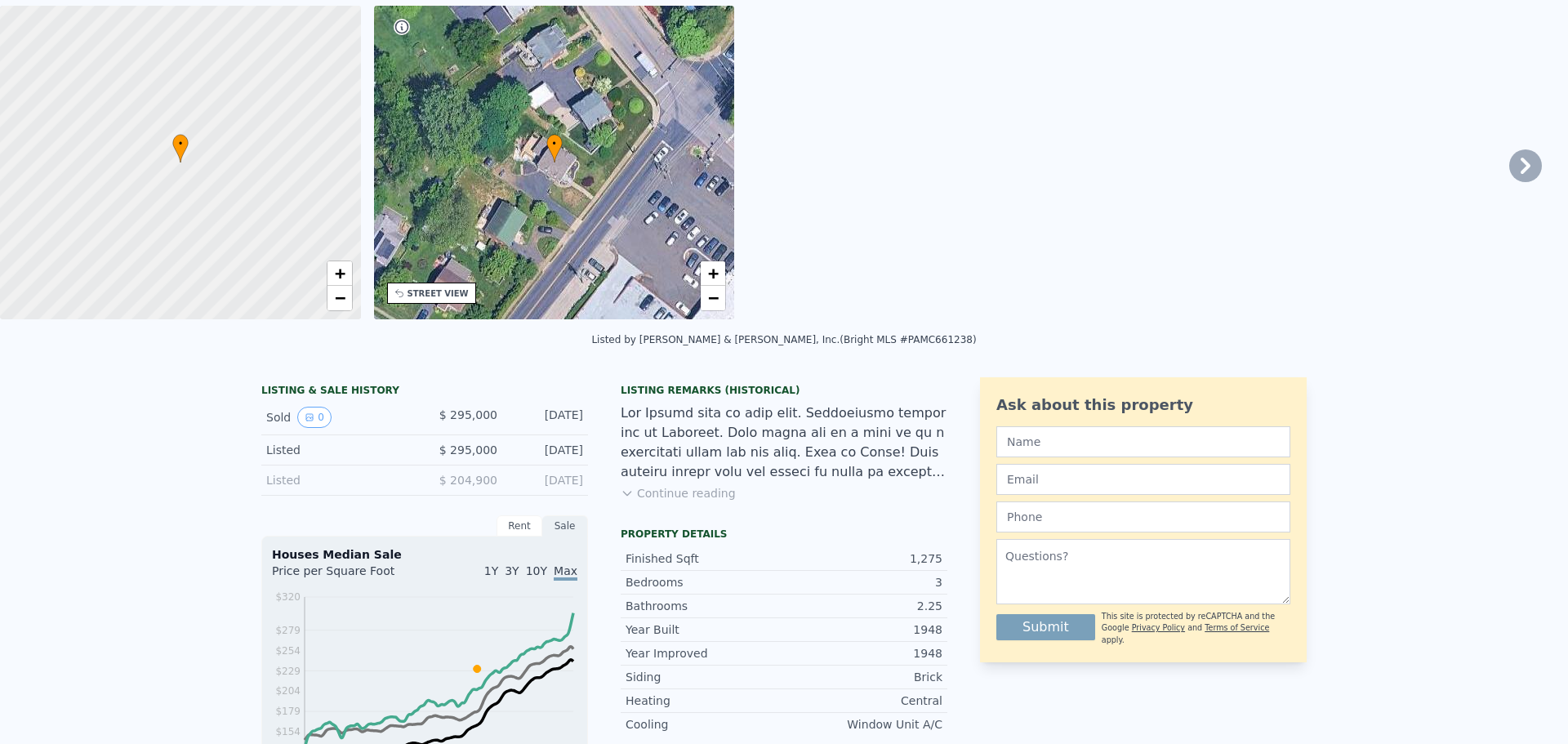
scroll to position [6, 0]
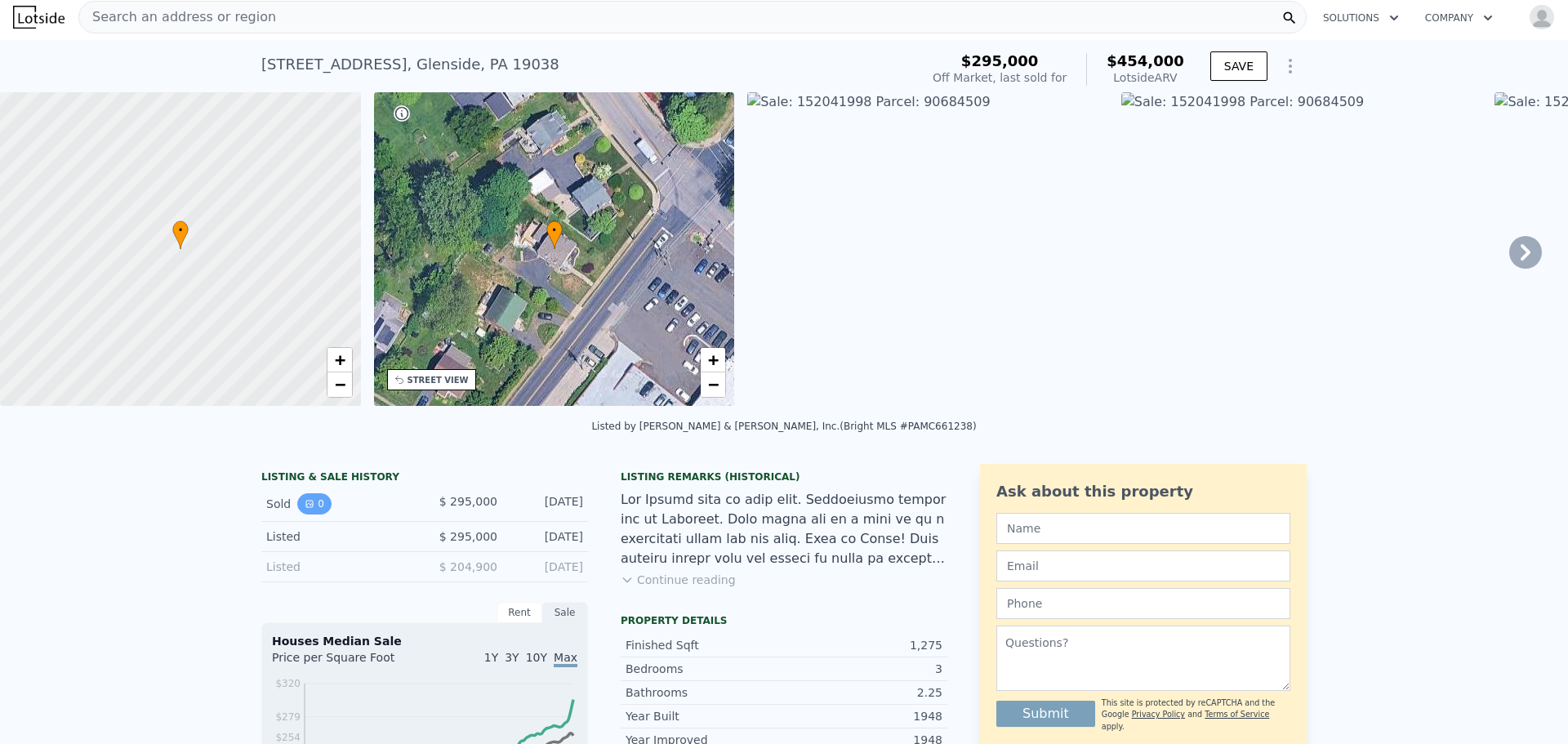
click at [304, 509] on icon "View historical data" at bounding box center [309, 503] width 10 height 10
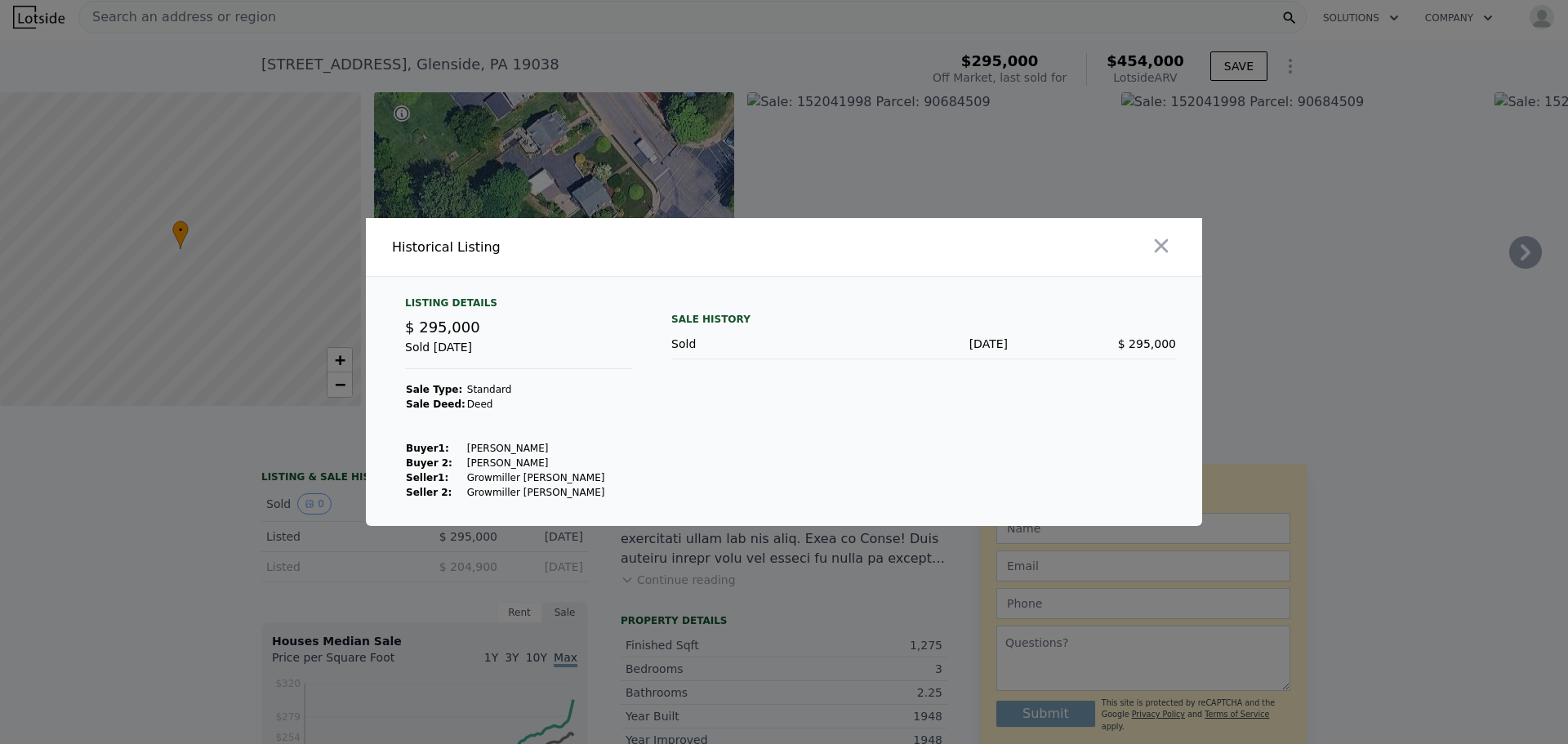
click at [320, 481] on div at bounding box center [784, 372] width 1568 height 744
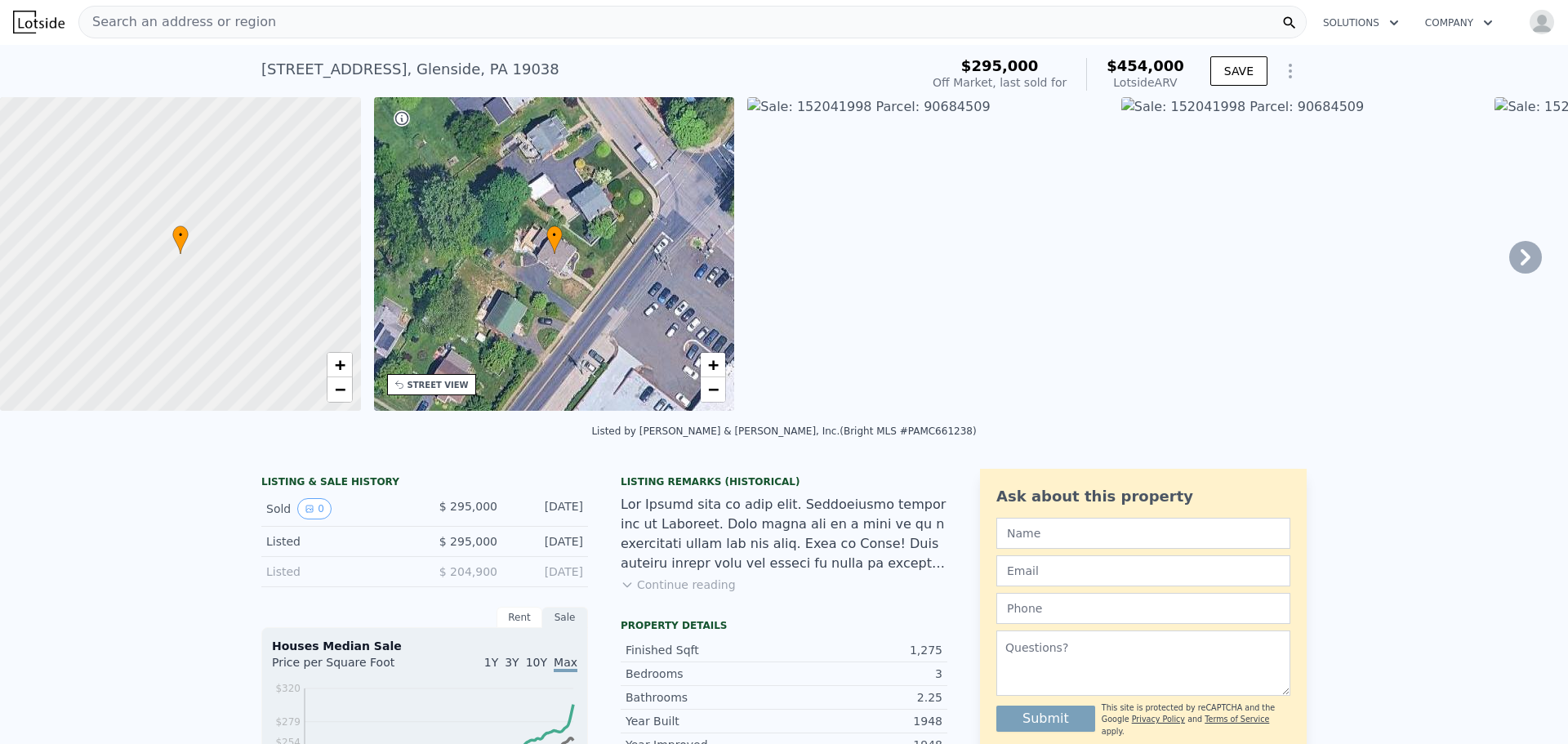
scroll to position [0, 0]
click at [44, 14] on img at bounding box center [39, 23] width 51 height 23
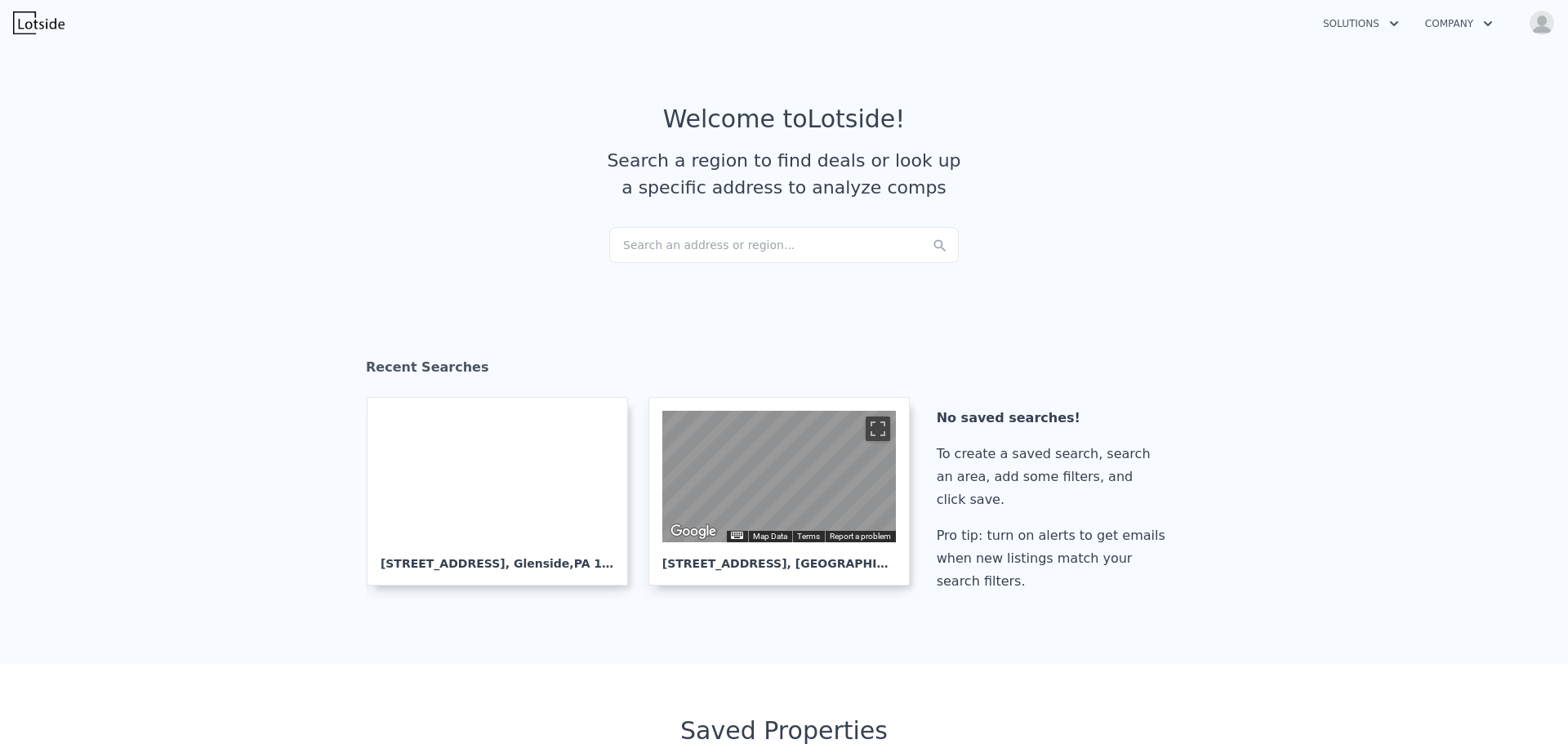
checkbox input "true"
